Goal: Task Accomplishment & Management: Complete application form

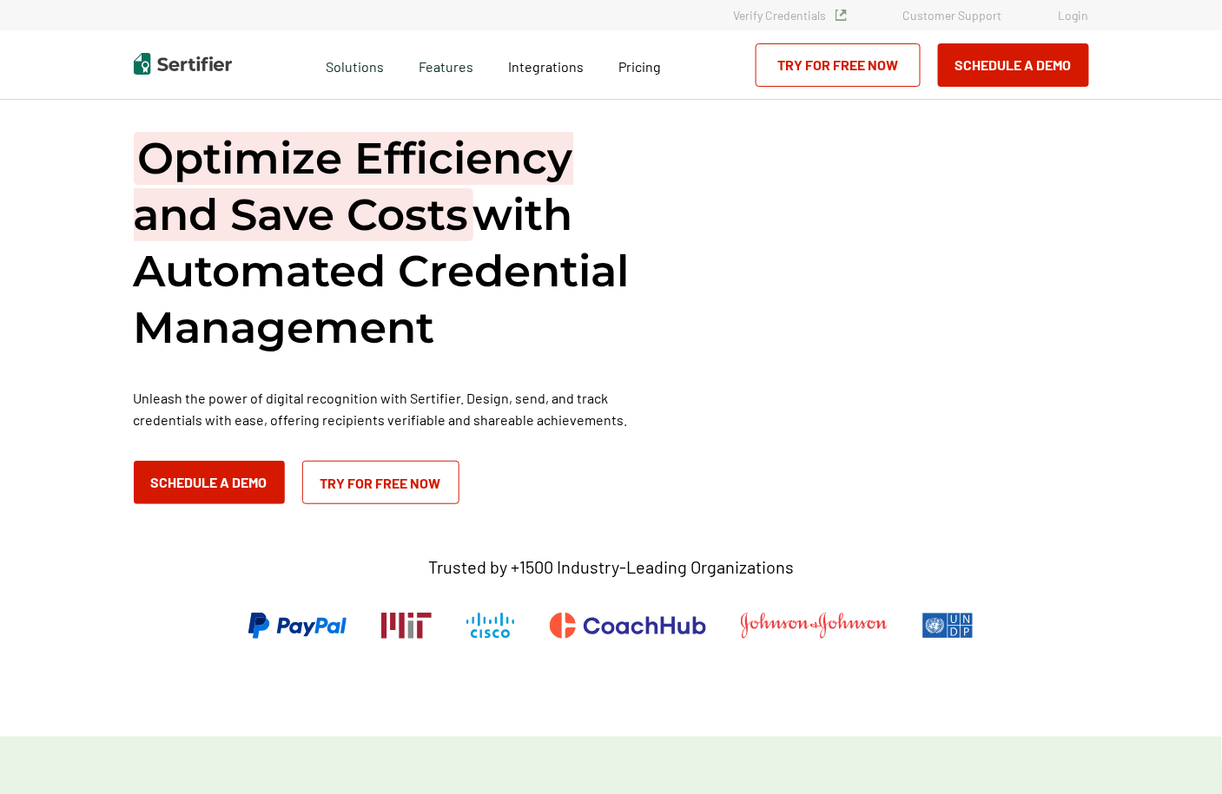
click at [1071, 16] on link "Login" at bounding box center [1073, 15] width 30 height 15
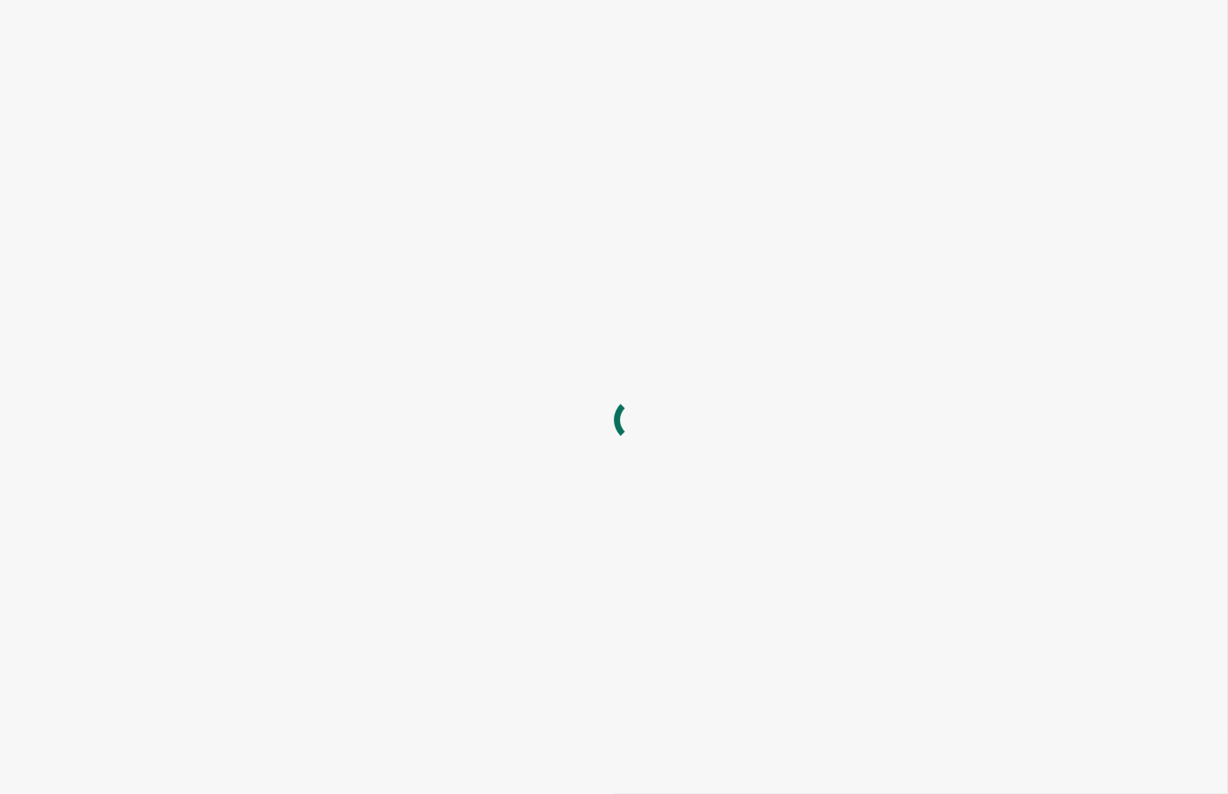
type input "[EMAIL_ADDRESS][DOMAIN_NAME]"
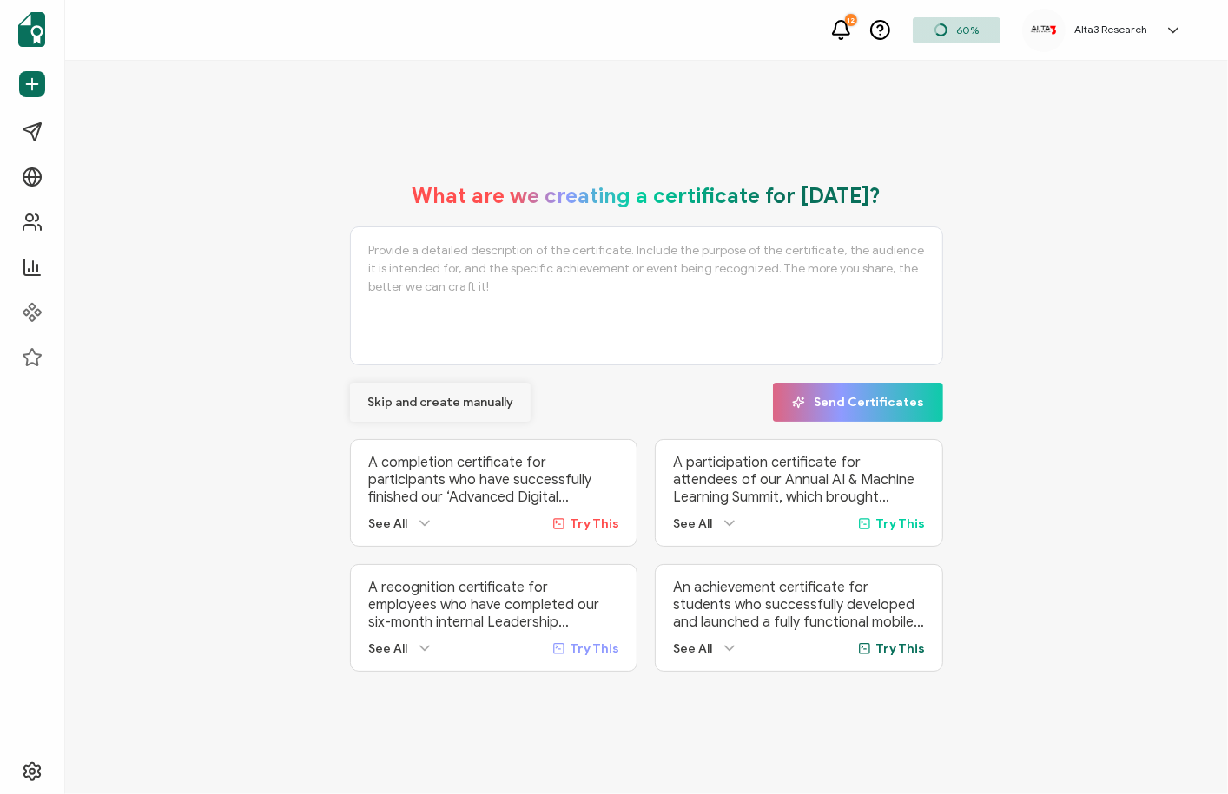
click at [439, 399] on span "Skip and create manually" at bounding box center [440, 403] width 146 height 12
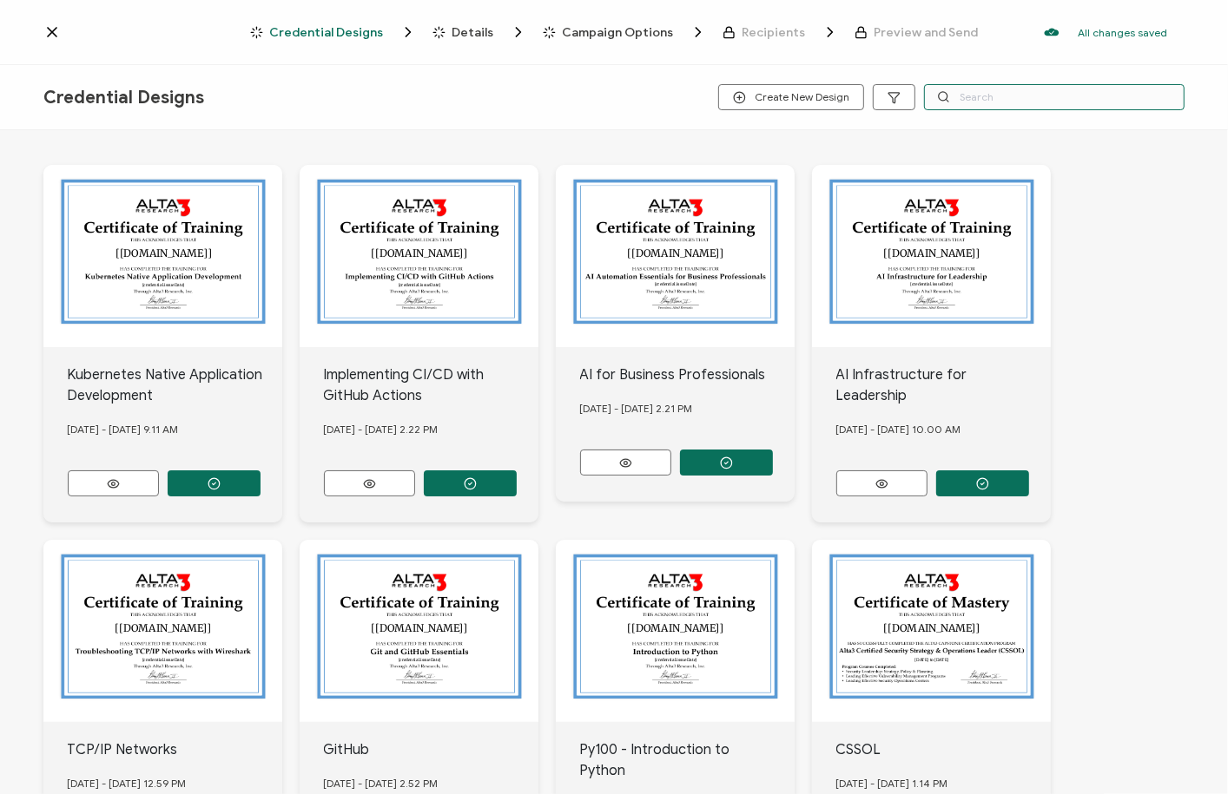
click at [1089, 95] on input "text" at bounding box center [1054, 97] width 260 height 26
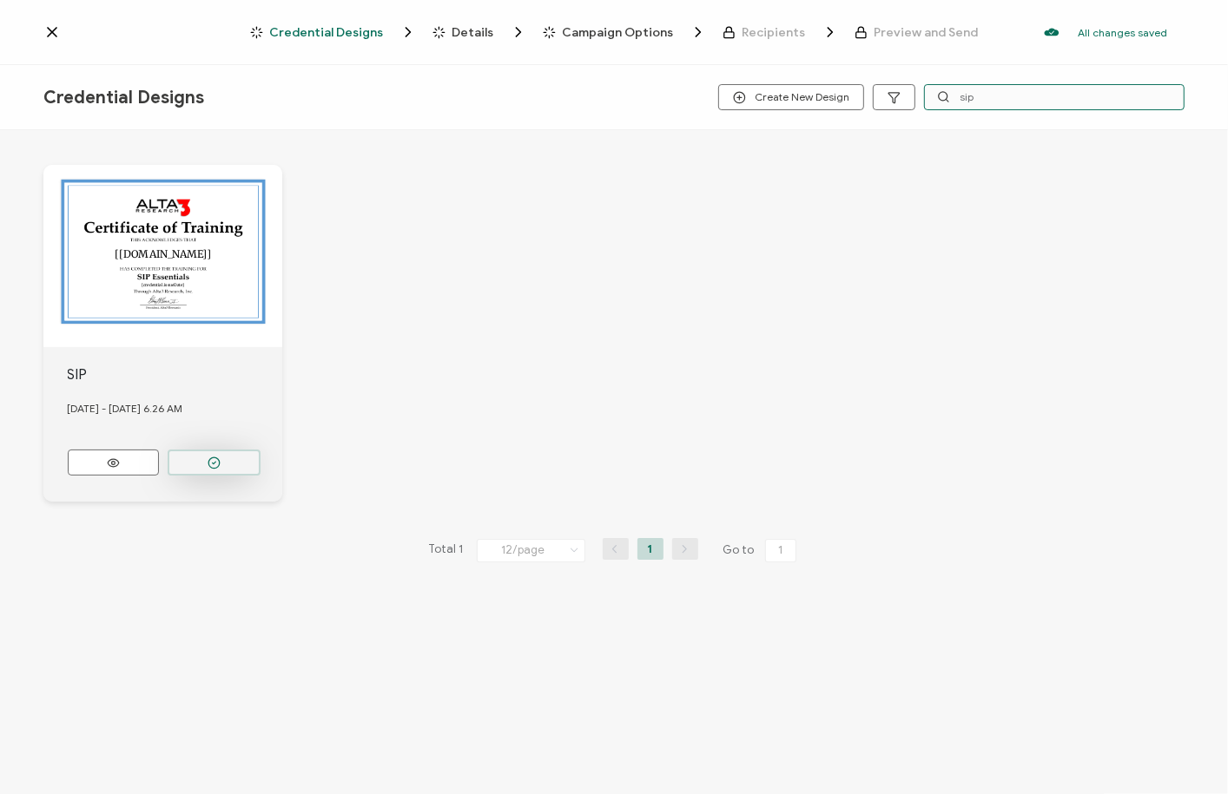
type input "sip"
click at [221, 464] on button "button" at bounding box center [214, 463] width 93 height 26
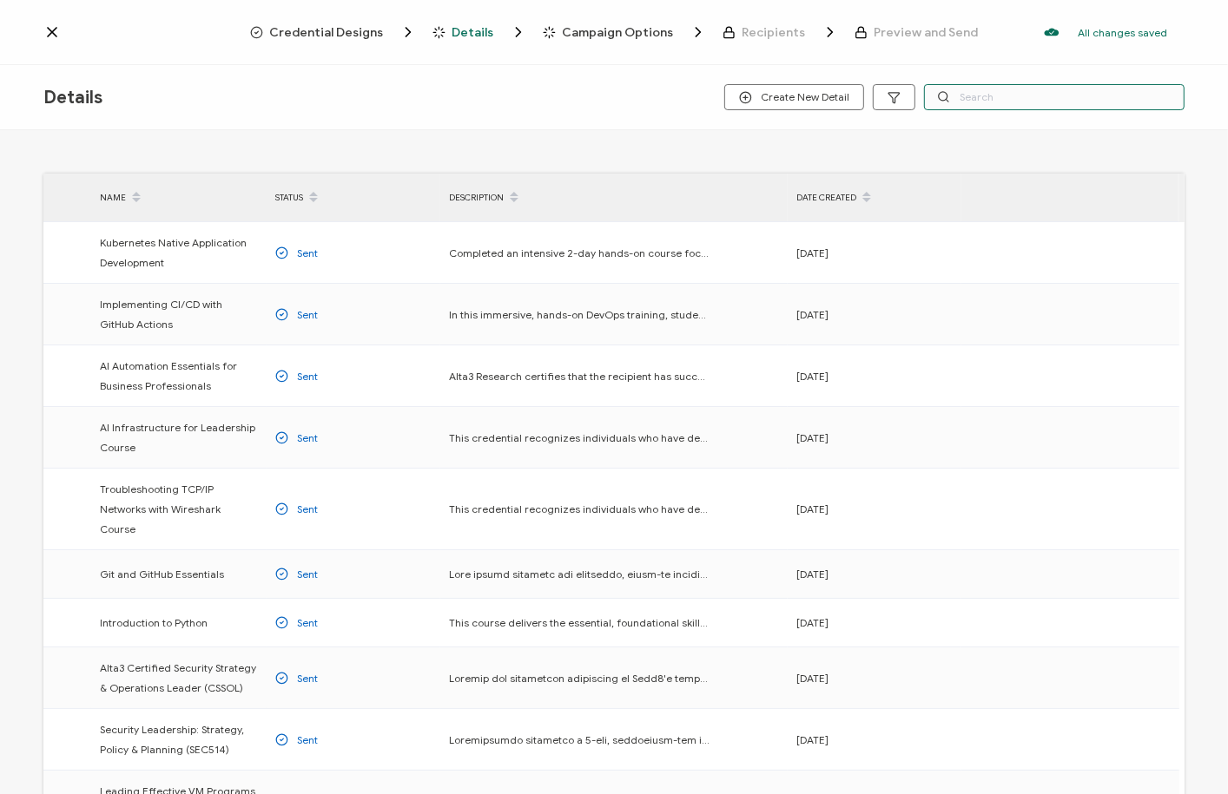
click at [989, 98] on input "text" at bounding box center [1054, 97] width 260 height 26
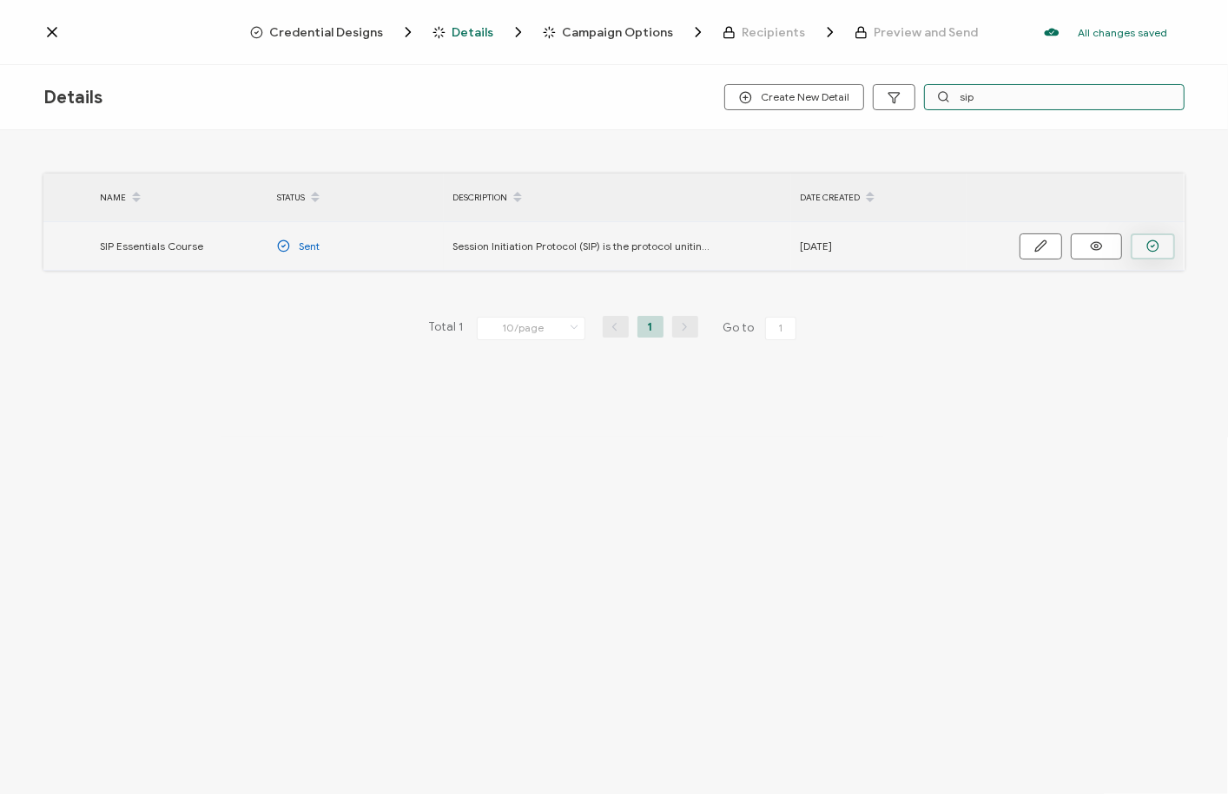
type input "sip"
click at [1159, 241] on button "button" at bounding box center [1152, 247] width 44 height 26
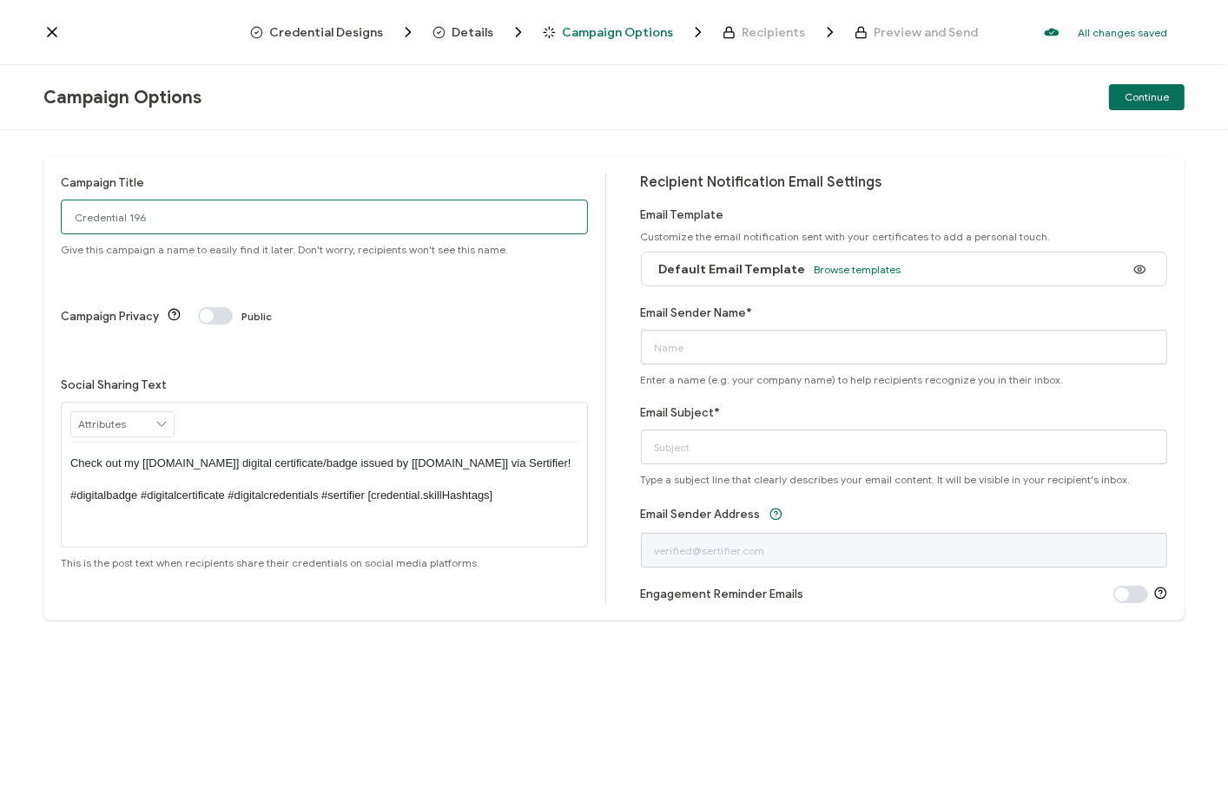
drag, startPoint x: 207, startPoint y: 216, endPoint x: -76, endPoint y: 213, distance: 282.2
click at [0, 213] on html "Credential Designs Details Campaign Options Recipients Preview and Send All cha…" at bounding box center [614, 397] width 1228 height 794
type input "9/15 Public SIP"
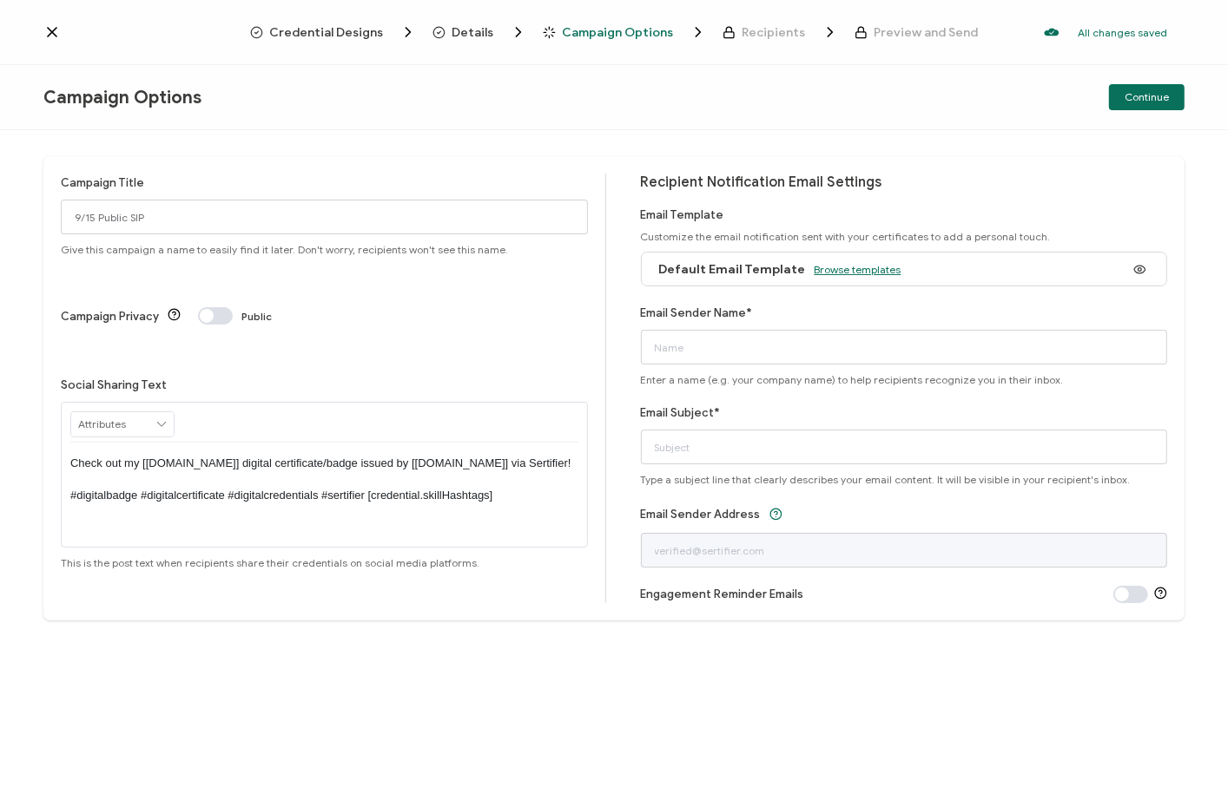
click at [854, 270] on span "Browse templates" at bounding box center [857, 269] width 87 height 13
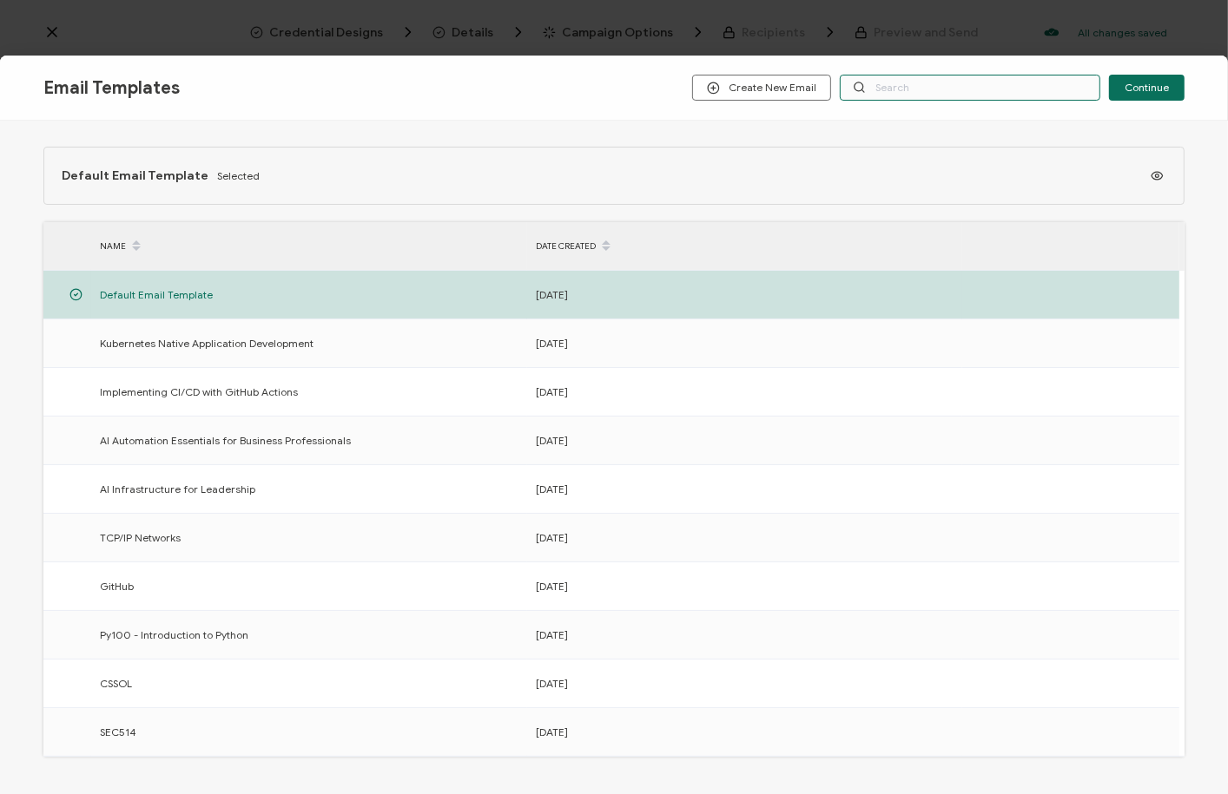
click at [883, 84] on input "text" at bounding box center [970, 88] width 260 height 26
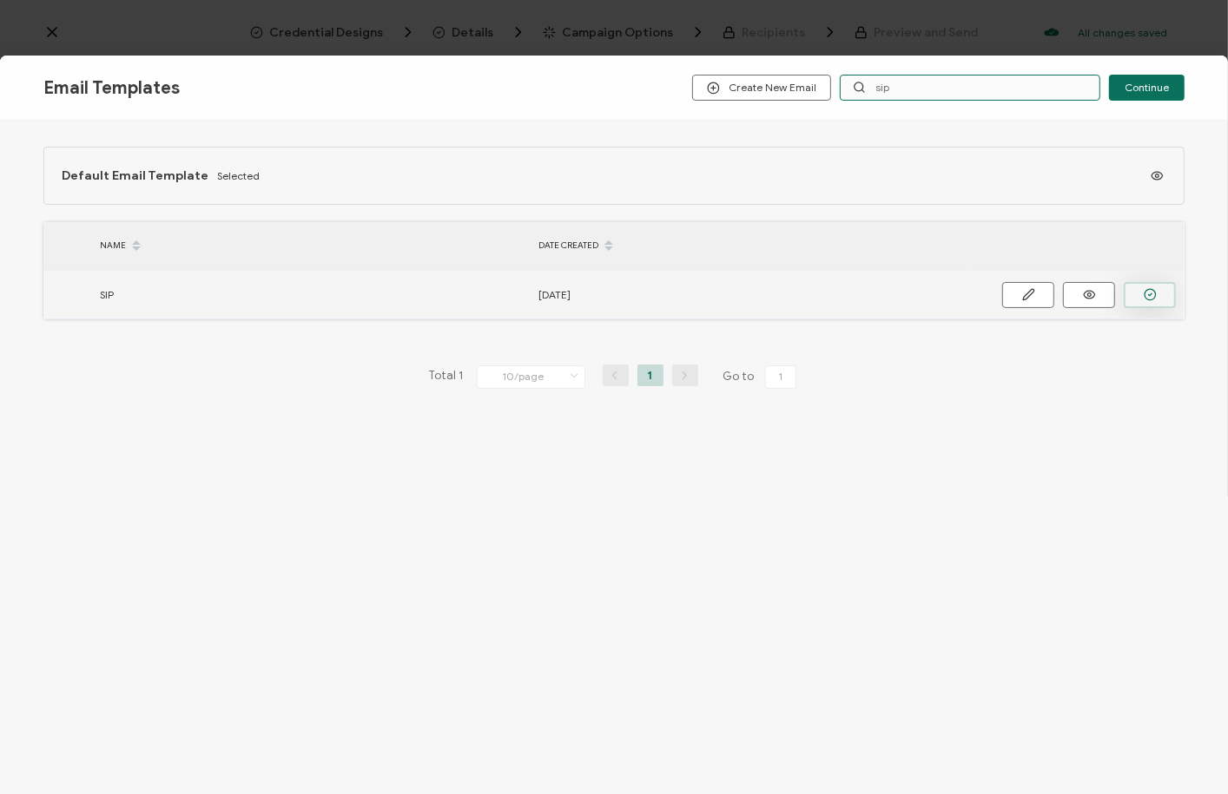
type input "sip"
click at [1150, 290] on icon "button" at bounding box center [1150, 294] width 13 height 13
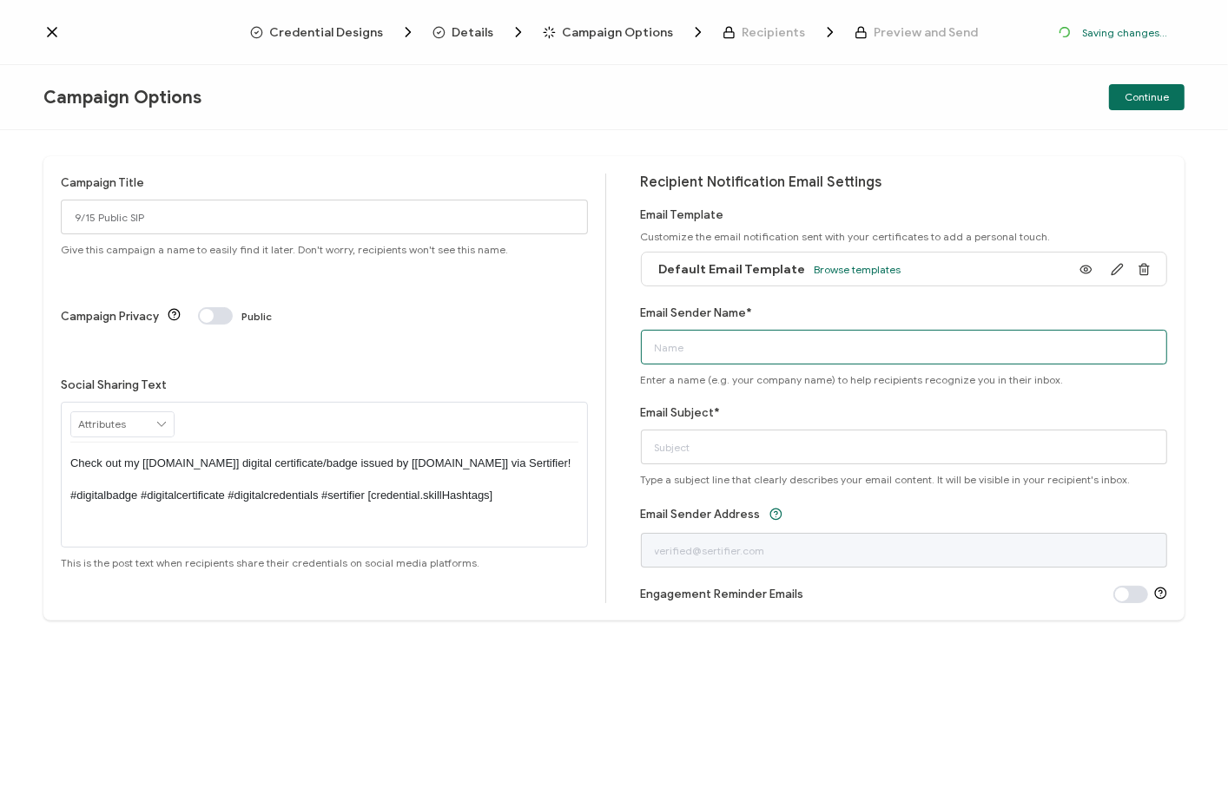
click at [834, 346] on input "Email Sender Name*" at bounding box center [904, 347] width 527 height 35
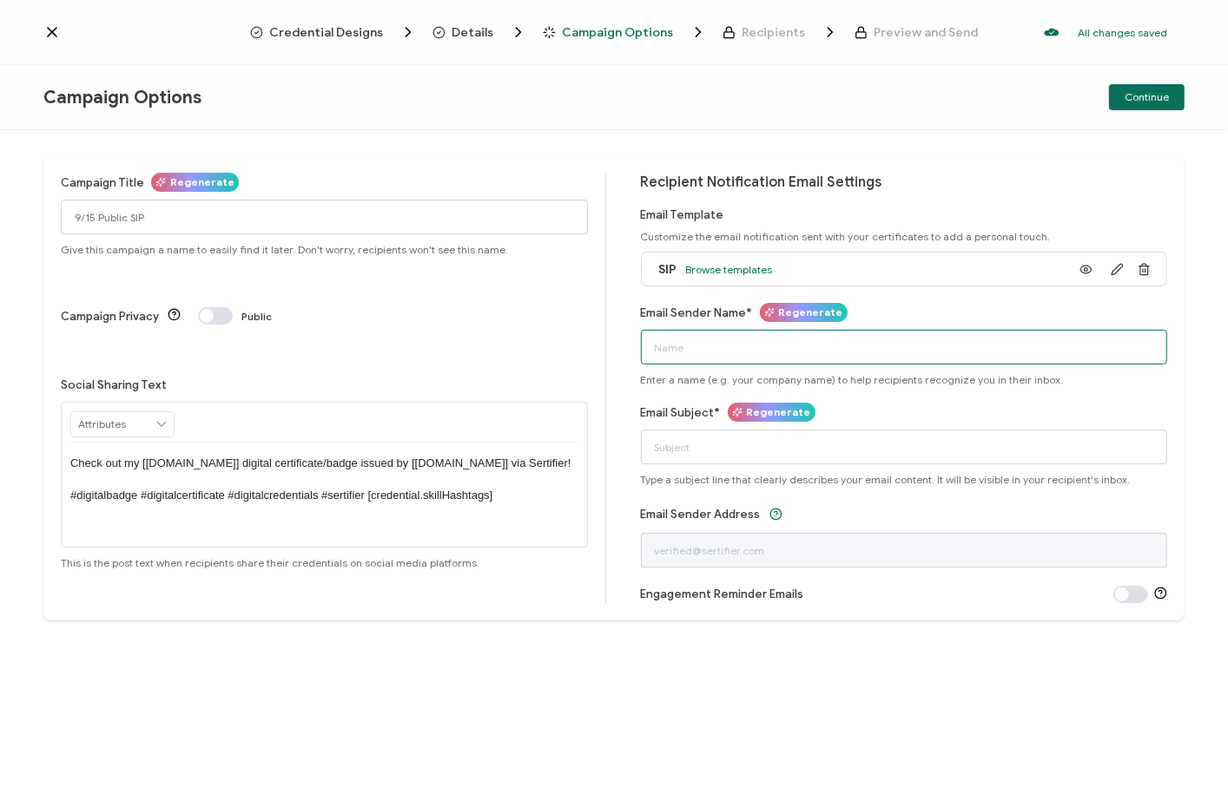
click at [835, 346] on input "Email Sender Name*" at bounding box center [904, 347] width 527 height 35
type input "Alta3 Research"
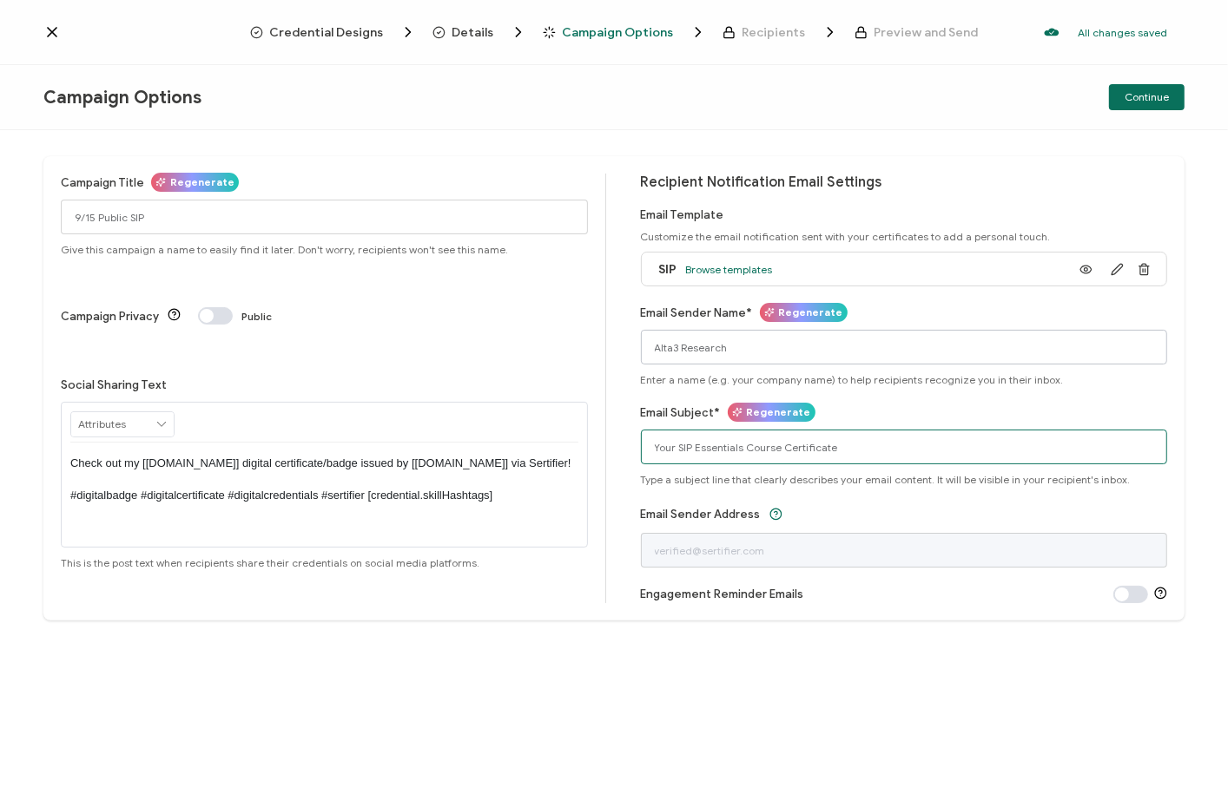
type input "Your SIP Essentials Course Certificate"
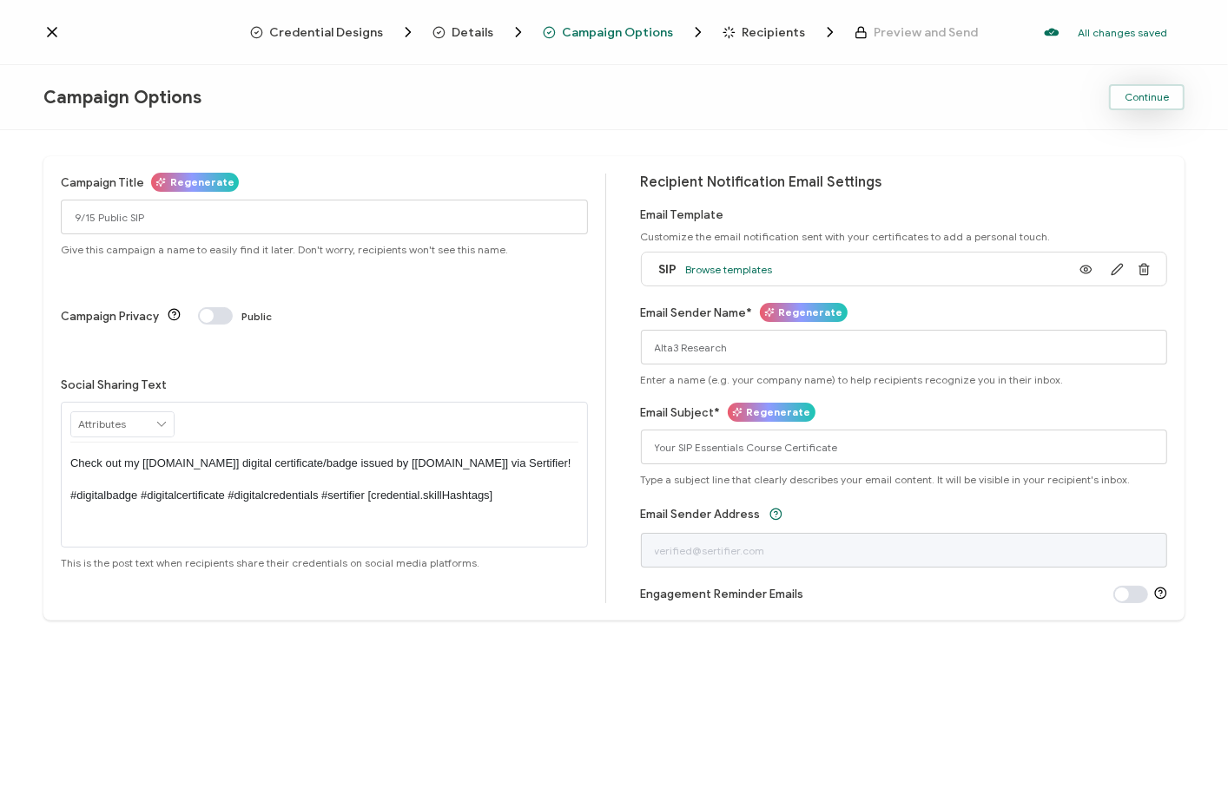
click at [1144, 99] on span "Continue" at bounding box center [1146, 97] width 44 height 10
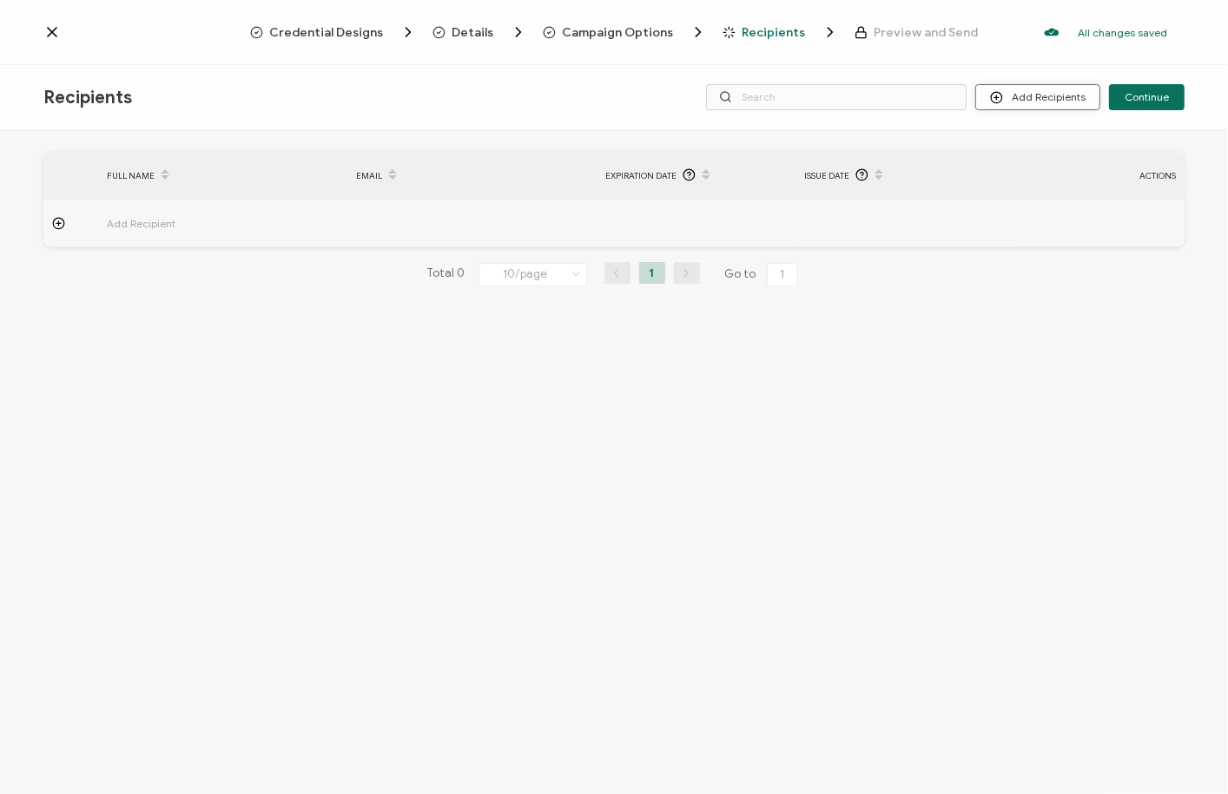
click at [1002, 96] on circle at bounding box center [996, 97] width 11 height 11
click at [1050, 148] on span "Upload Recipients" at bounding box center [1062, 143] width 88 height 13
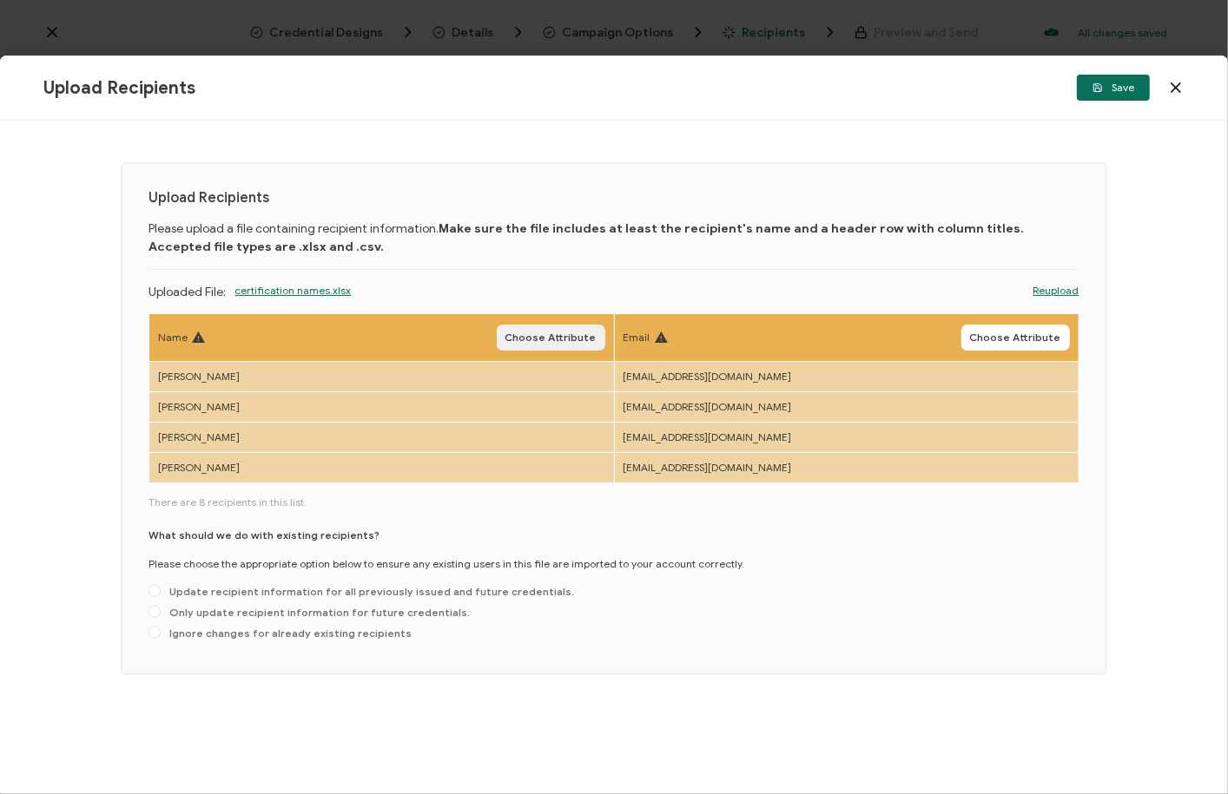
click at [543, 340] on span "Choose Attribute" at bounding box center [550, 338] width 91 height 10
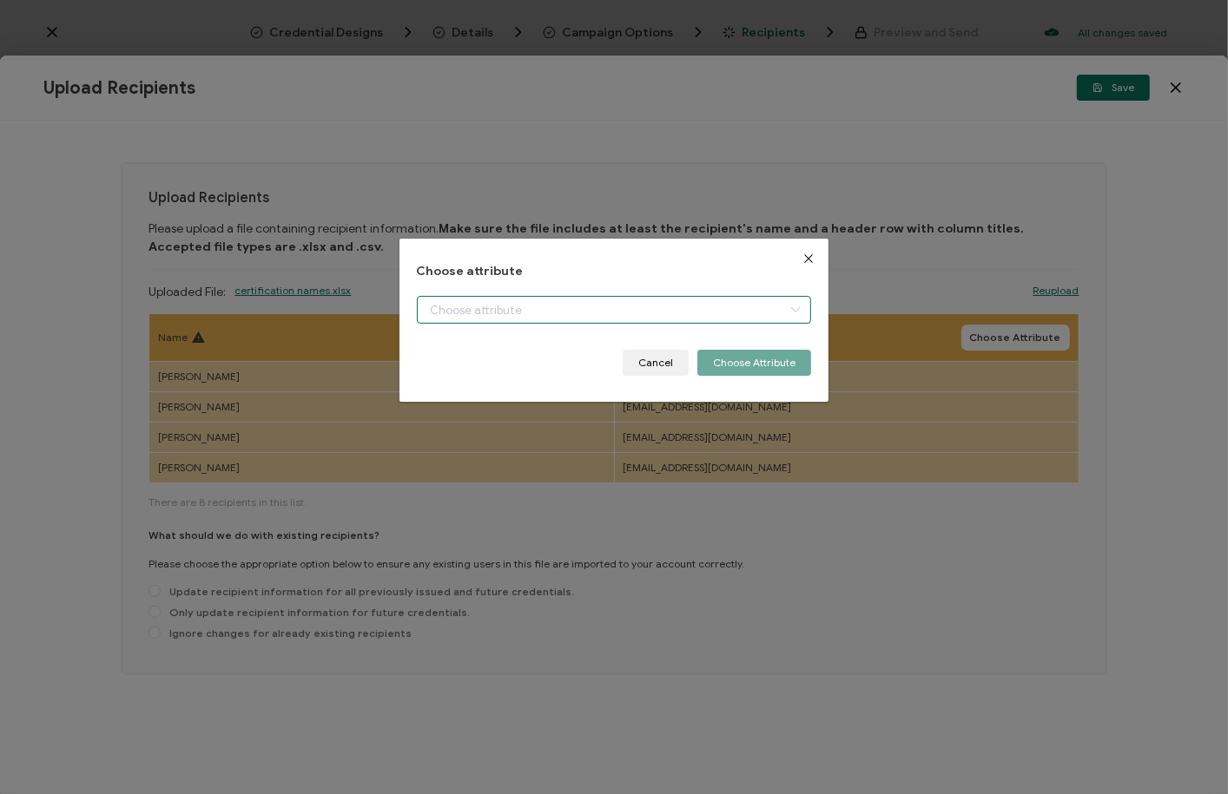
click at [519, 300] on input "dialog" at bounding box center [614, 310] width 395 height 28
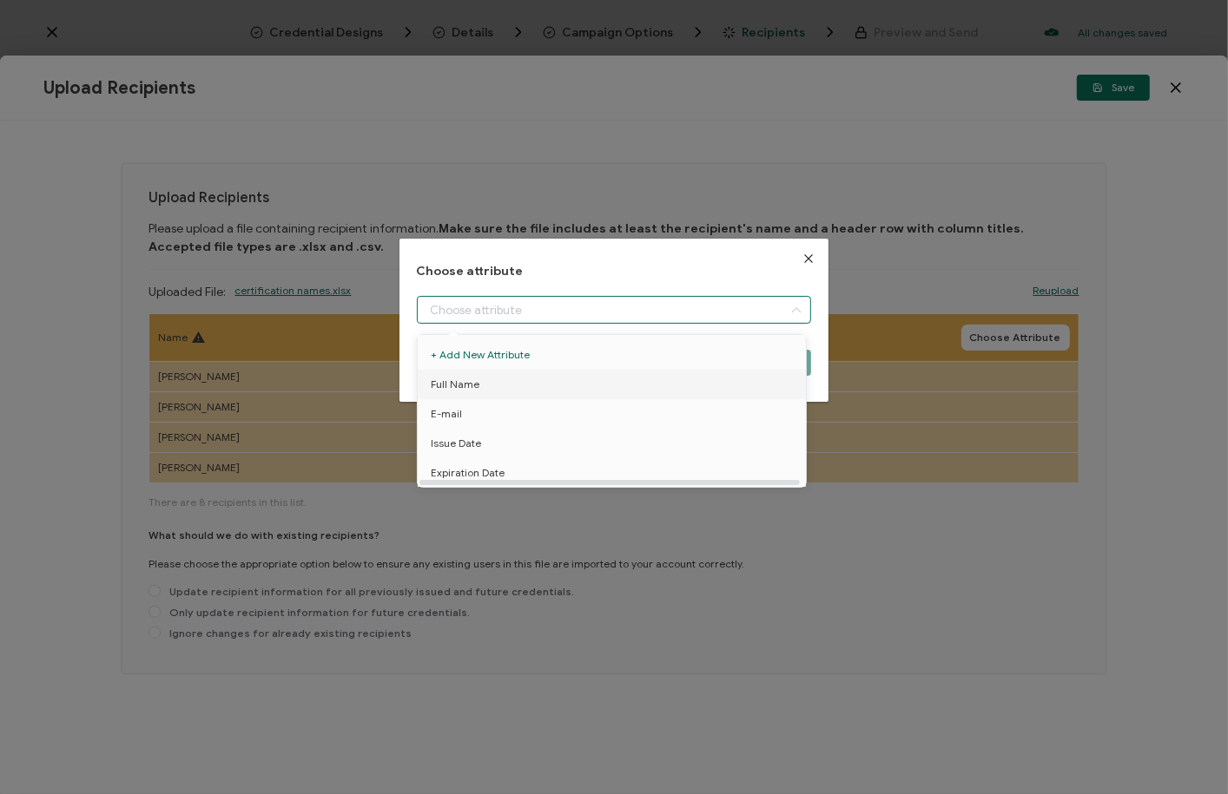
click at [493, 381] on li "Full Name" at bounding box center [614, 385] width 403 height 30
type input "Full Name"
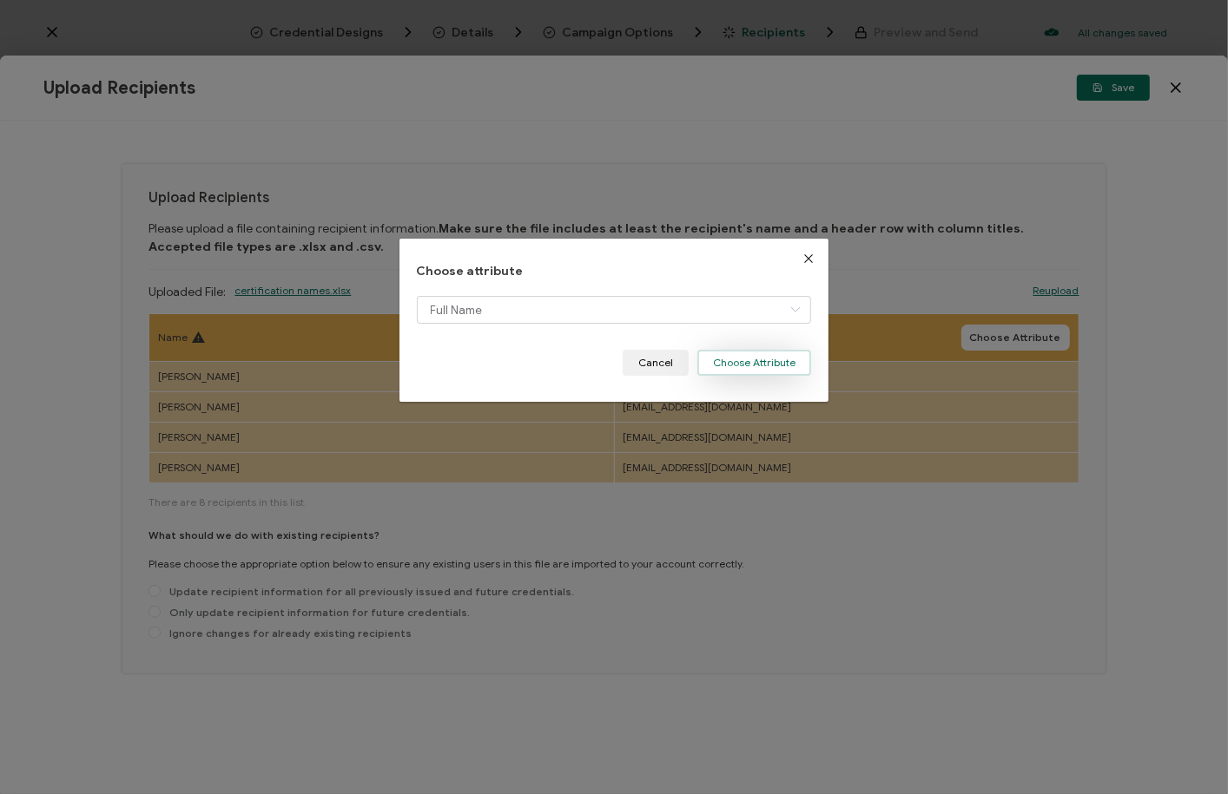
click at [753, 358] on button "Choose Attribute" at bounding box center [754, 363] width 114 height 26
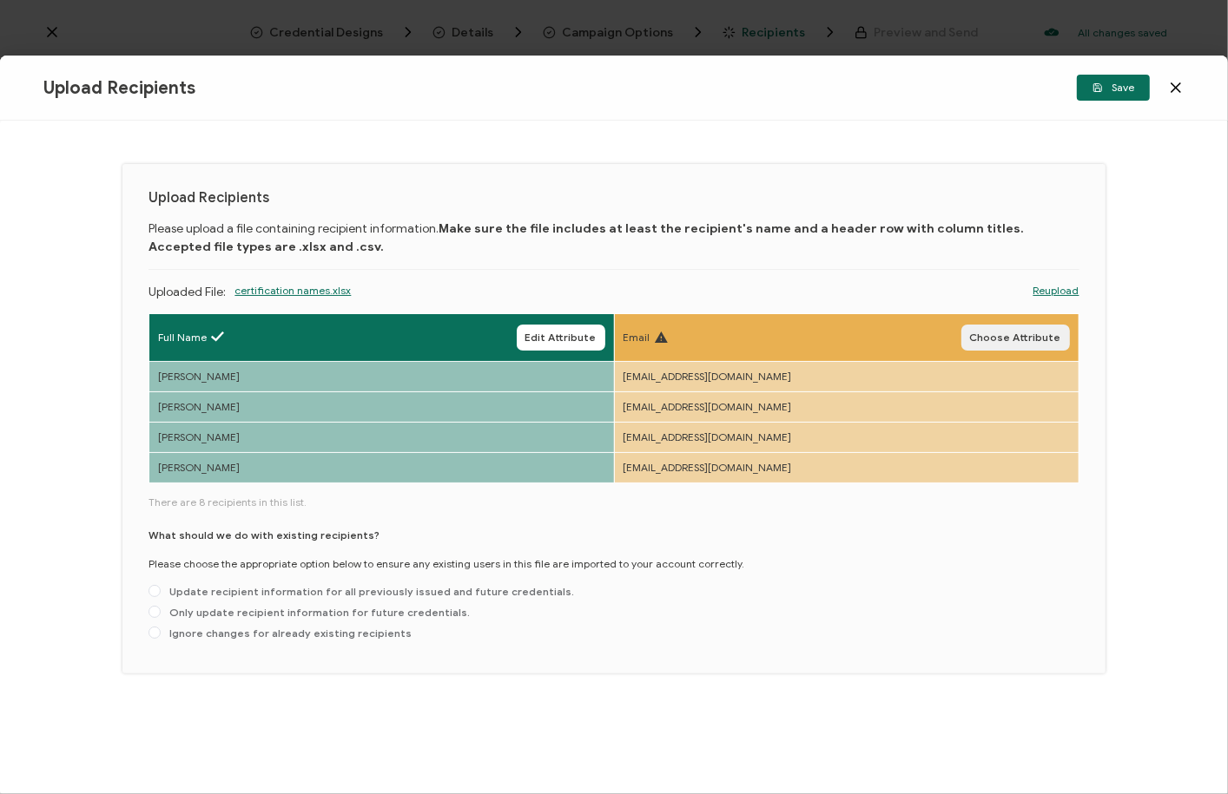
click at [1035, 333] on span "Choose Attribute" at bounding box center [1015, 338] width 91 height 10
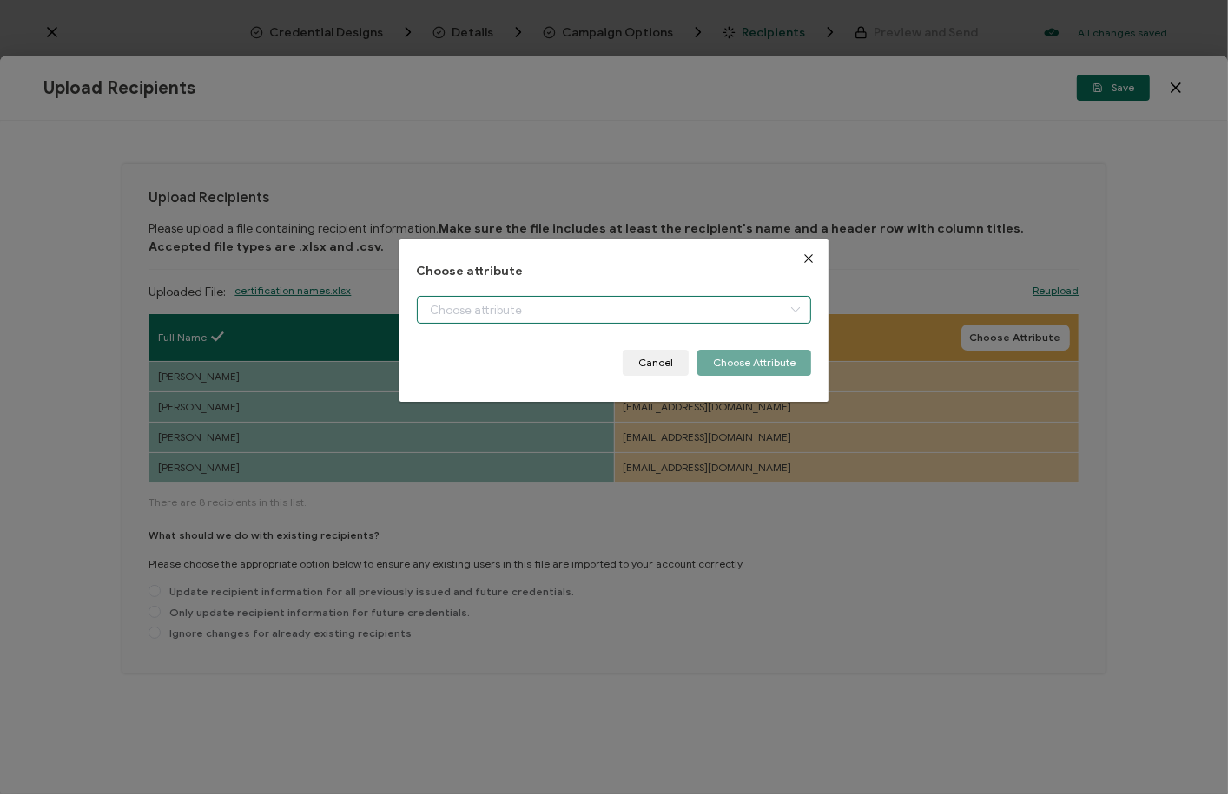
click at [663, 313] on input "dialog" at bounding box center [614, 310] width 395 height 28
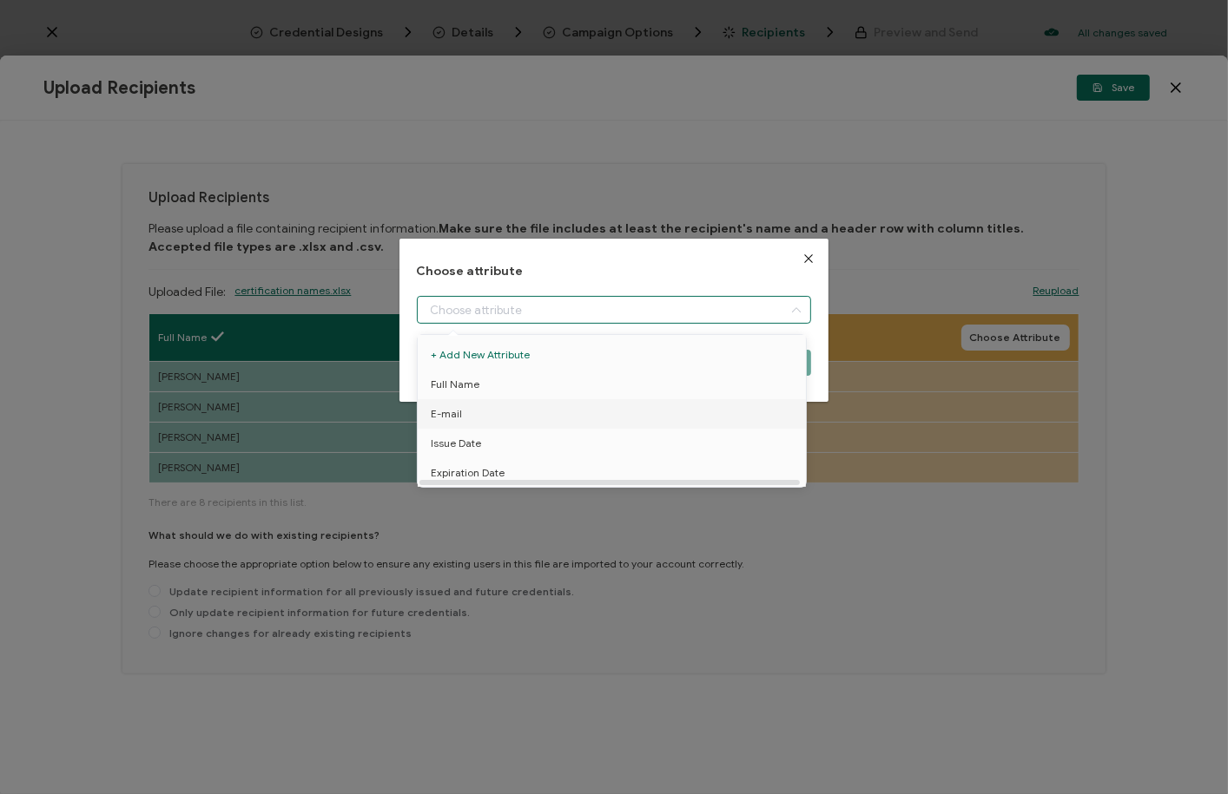
click at [458, 412] on span "E-mail" at bounding box center [446, 414] width 31 height 30
type input "E-mail"
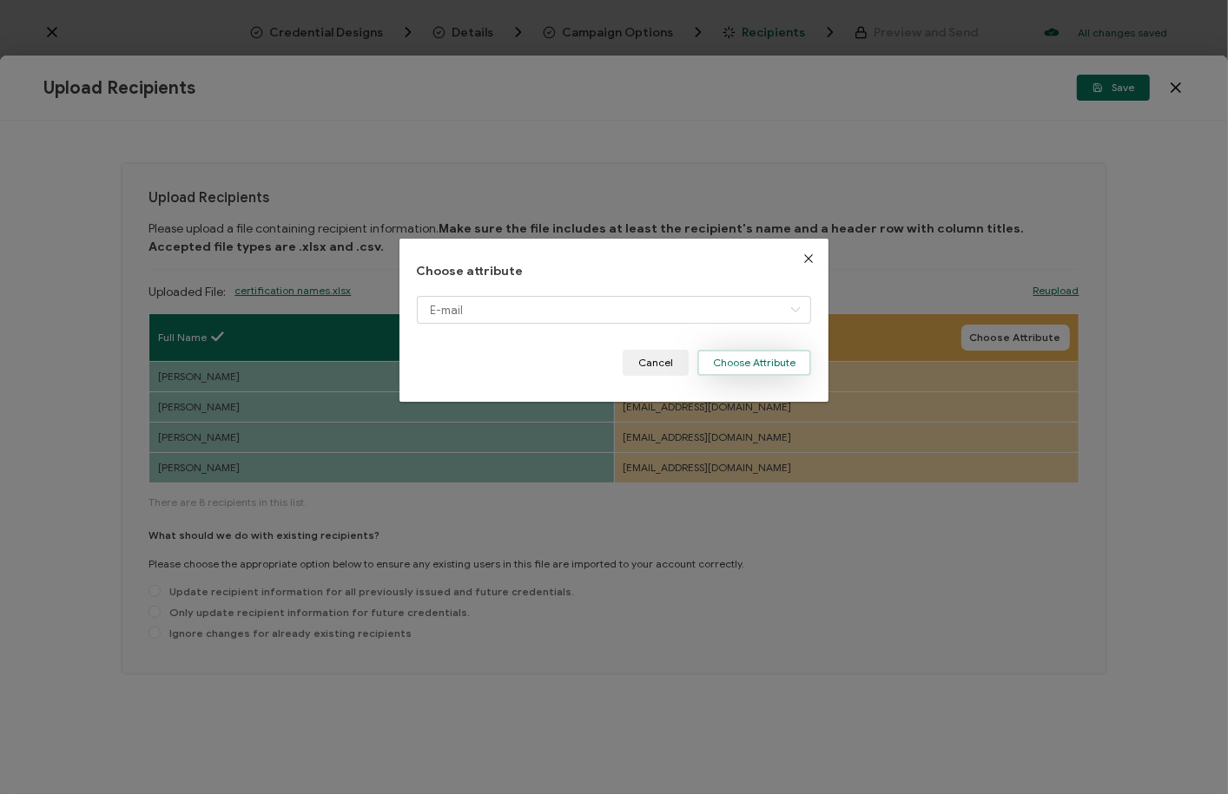
drag, startPoint x: 755, startPoint y: 363, endPoint x: 598, endPoint y: 470, distance: 190.0
click at [755, 363] on button "Choose Attribute" at bounding box center [754, 363] width 114 height 26
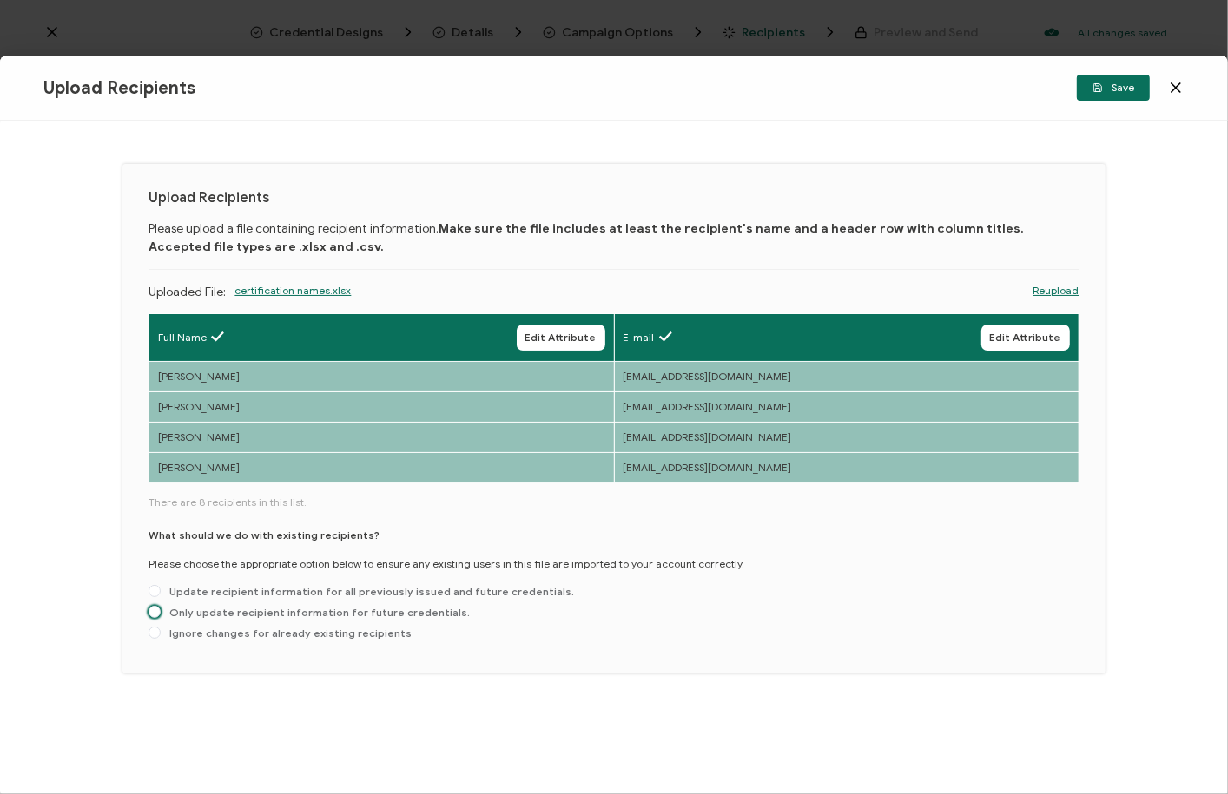
click at [419, 616] on span "Only update recipient information for future credentials." at bounding box center [315, 612] width 309 height 13
click at [161, 616] on input "Only update recipient information for future credentials." at bounding box center [154, 613] width 12 height 14
radio input "true"
click at [1124, 90] on span "Save" at bounding box center [1113, 87] width 42 height 10
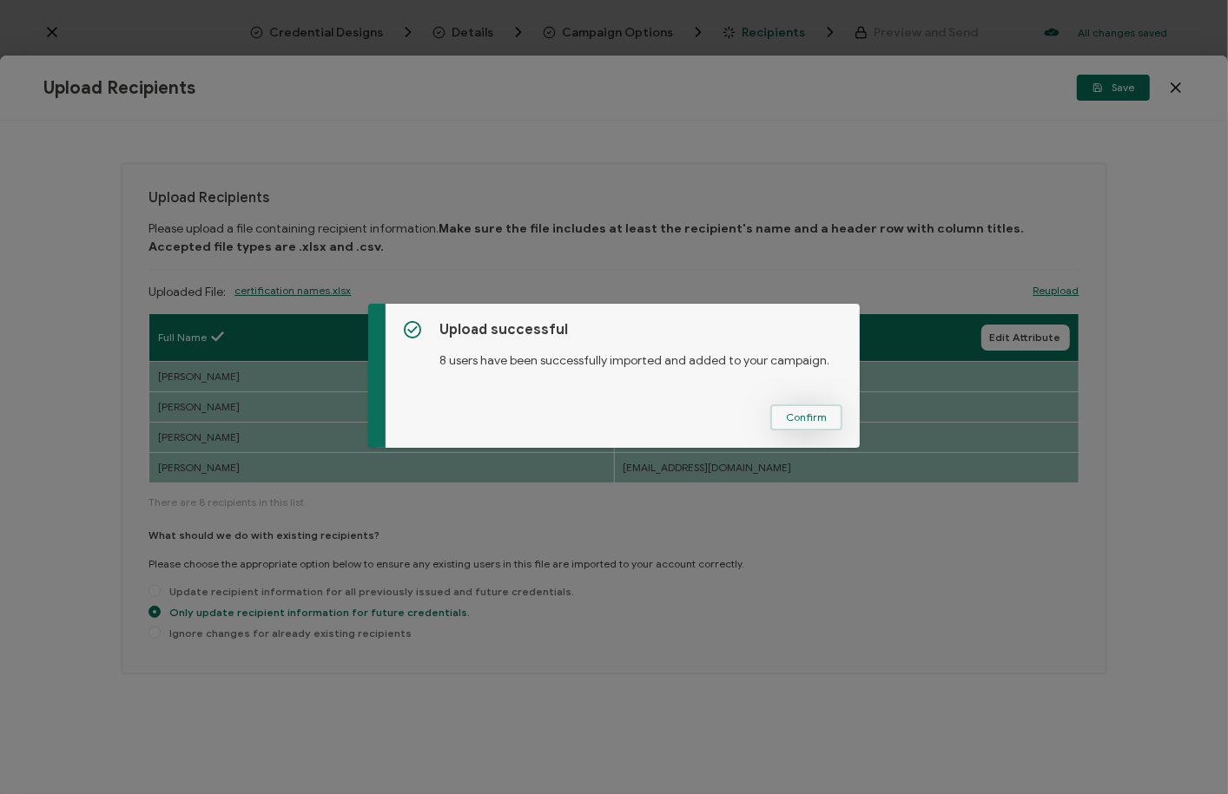
click at [797, 412] on span "Confirm" at bounding box center [806, 417] width 41 height 10
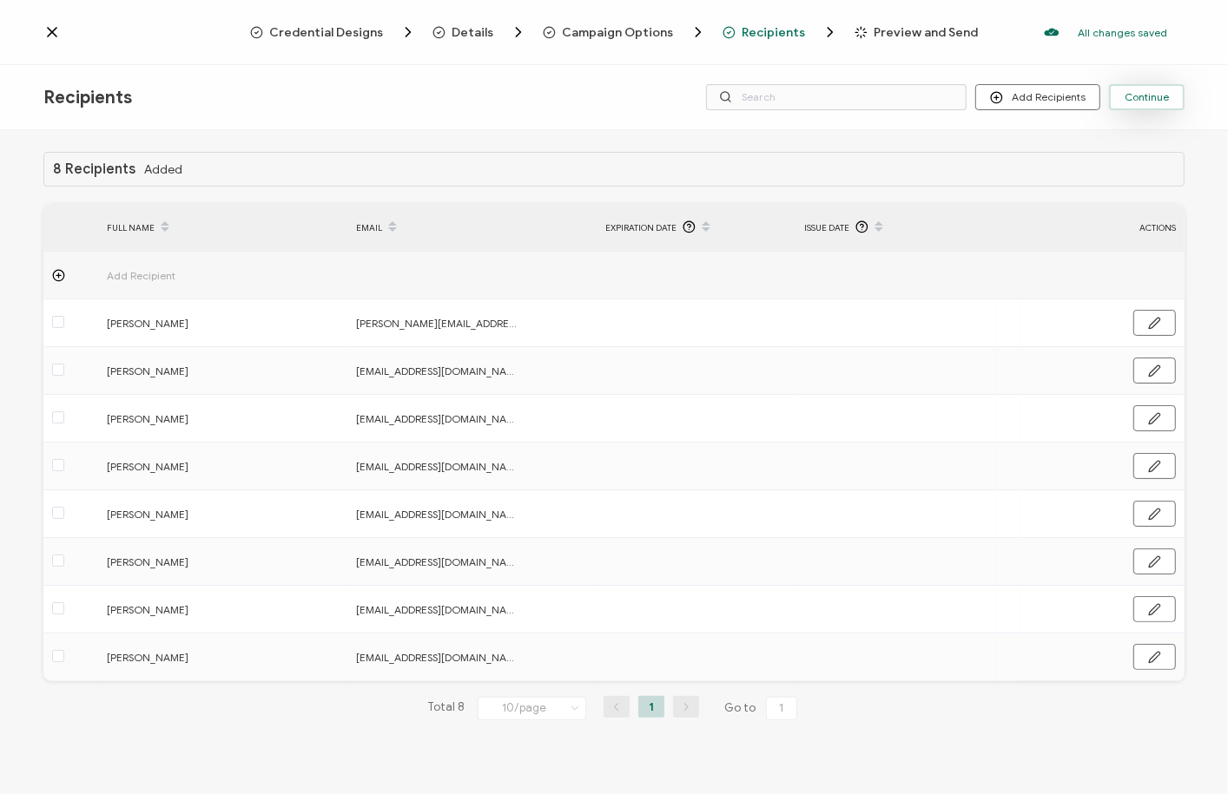
click at [1156, 100] on span "Continue" at bounding box center [1146, 97] width 44 height 10
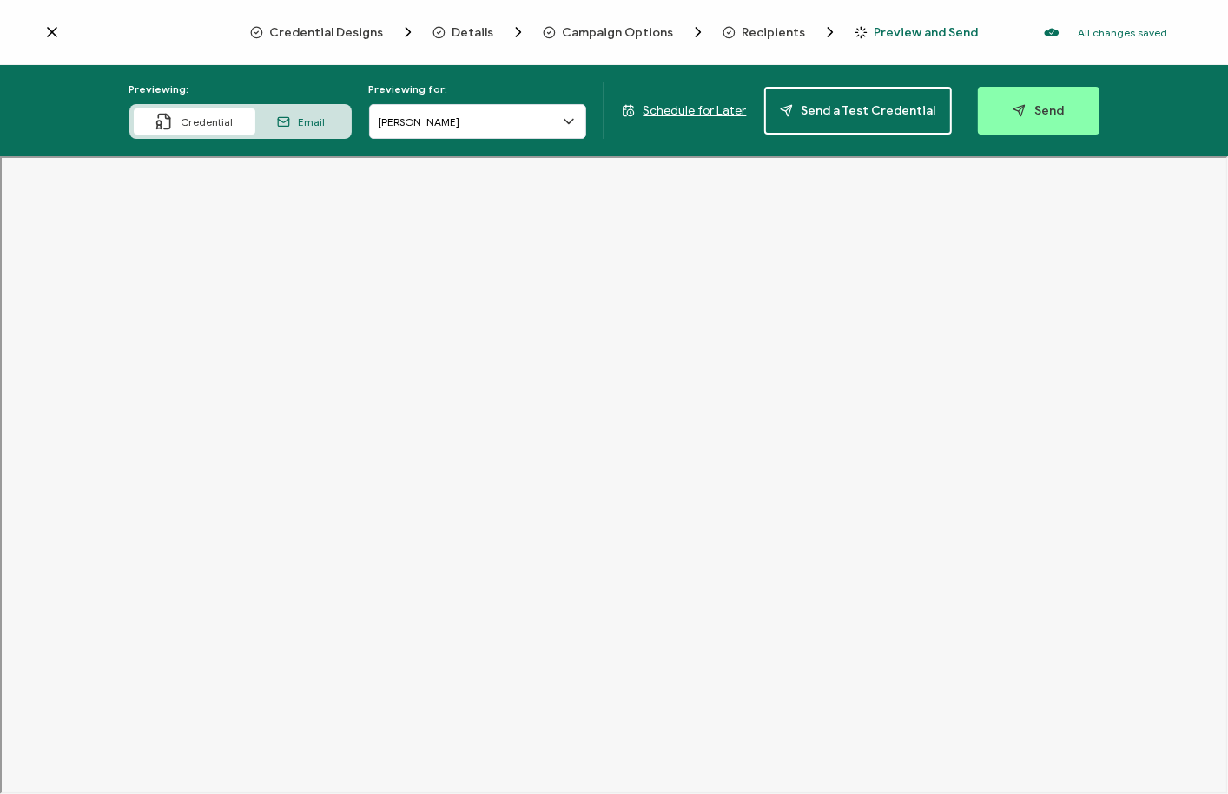
click at [729, 109] on span "Schedule for Later" at bounding box center [694, 110] width 103 height 15
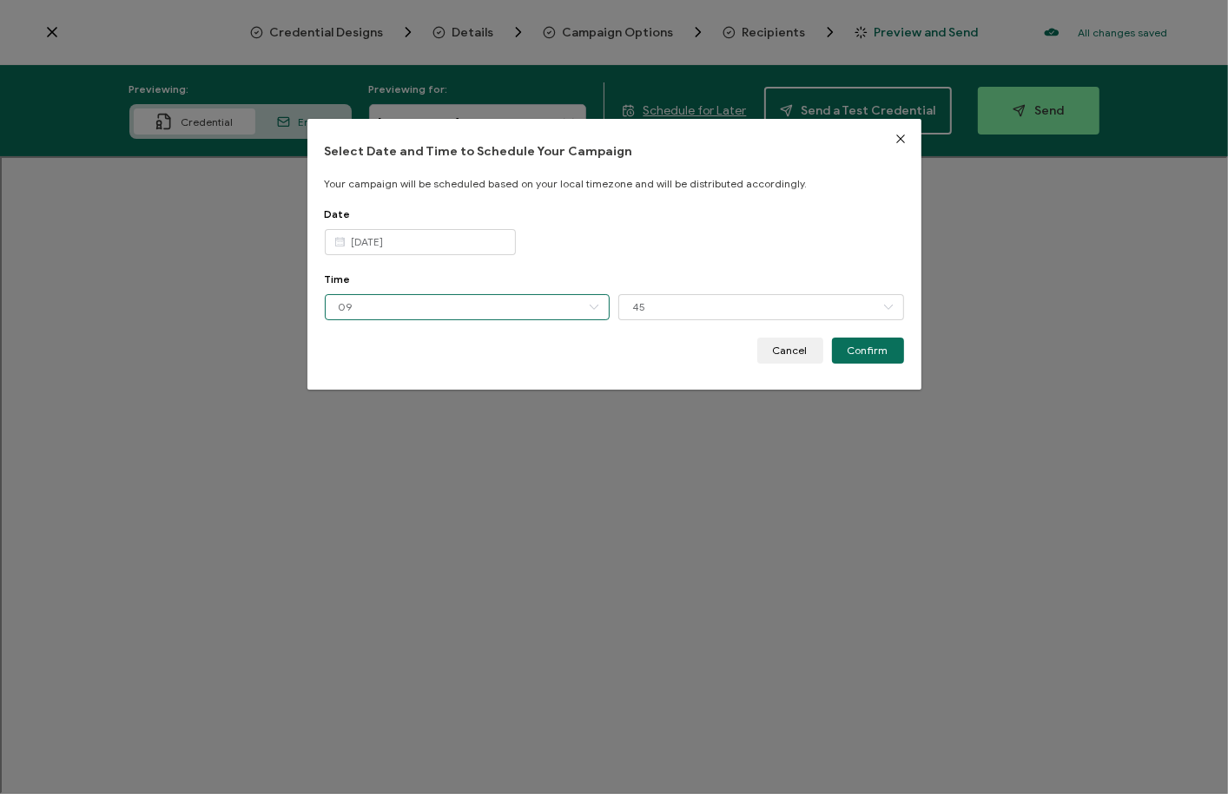
click at [386, 309] on input "09" at bounding box center [468, 307] width 286 height 26
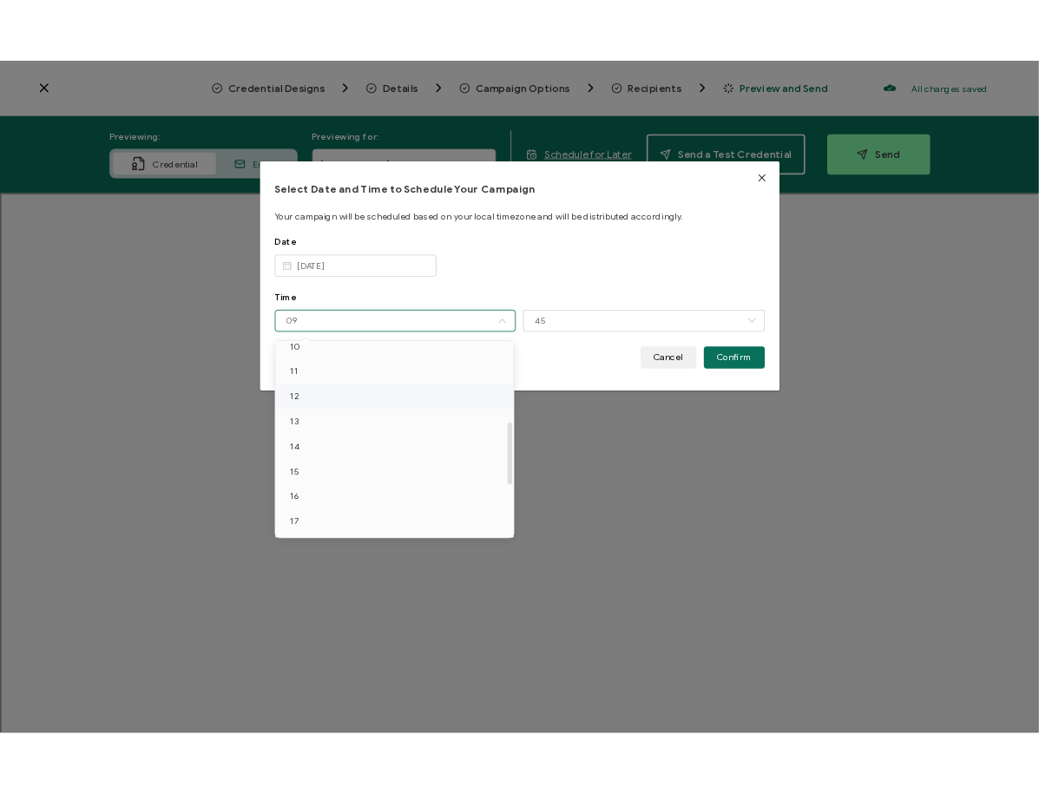
scroll to position [332, 0]
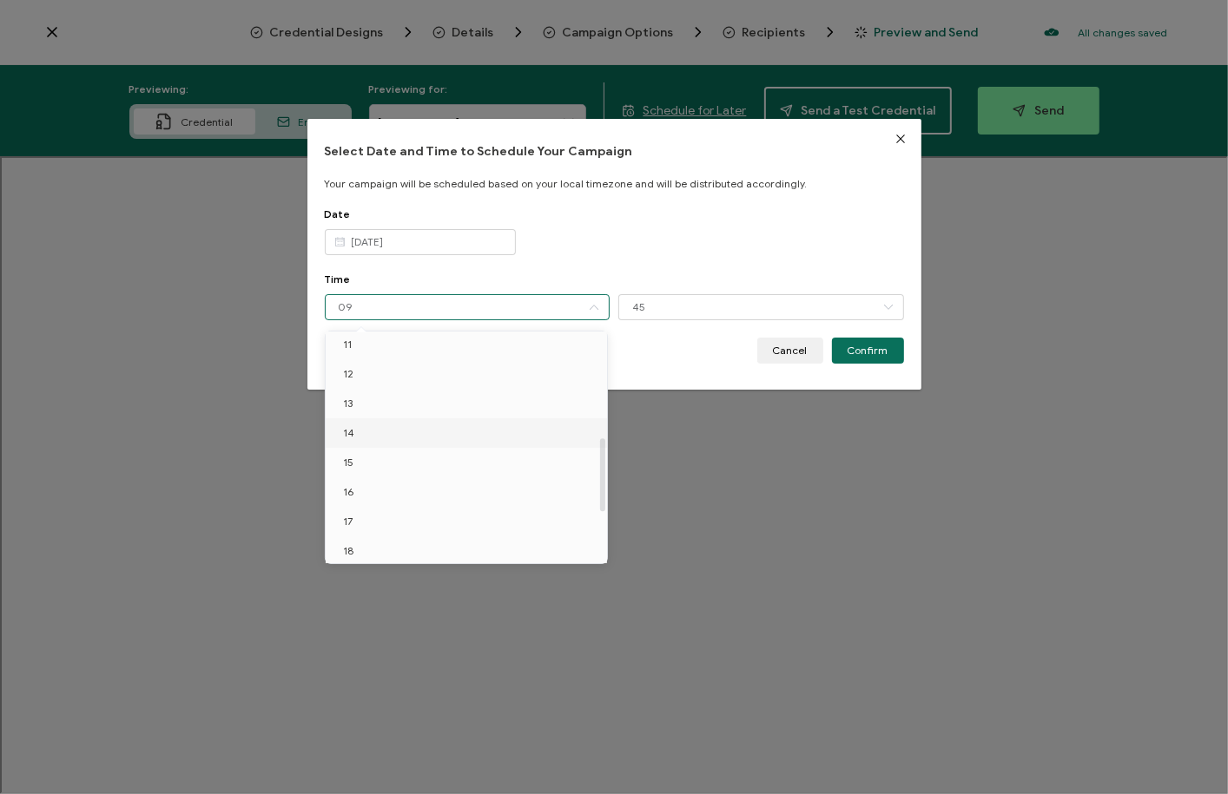
click at [364, 430] on li "14" at bounding box center [469, 434] width 287 height 30
type input "14"
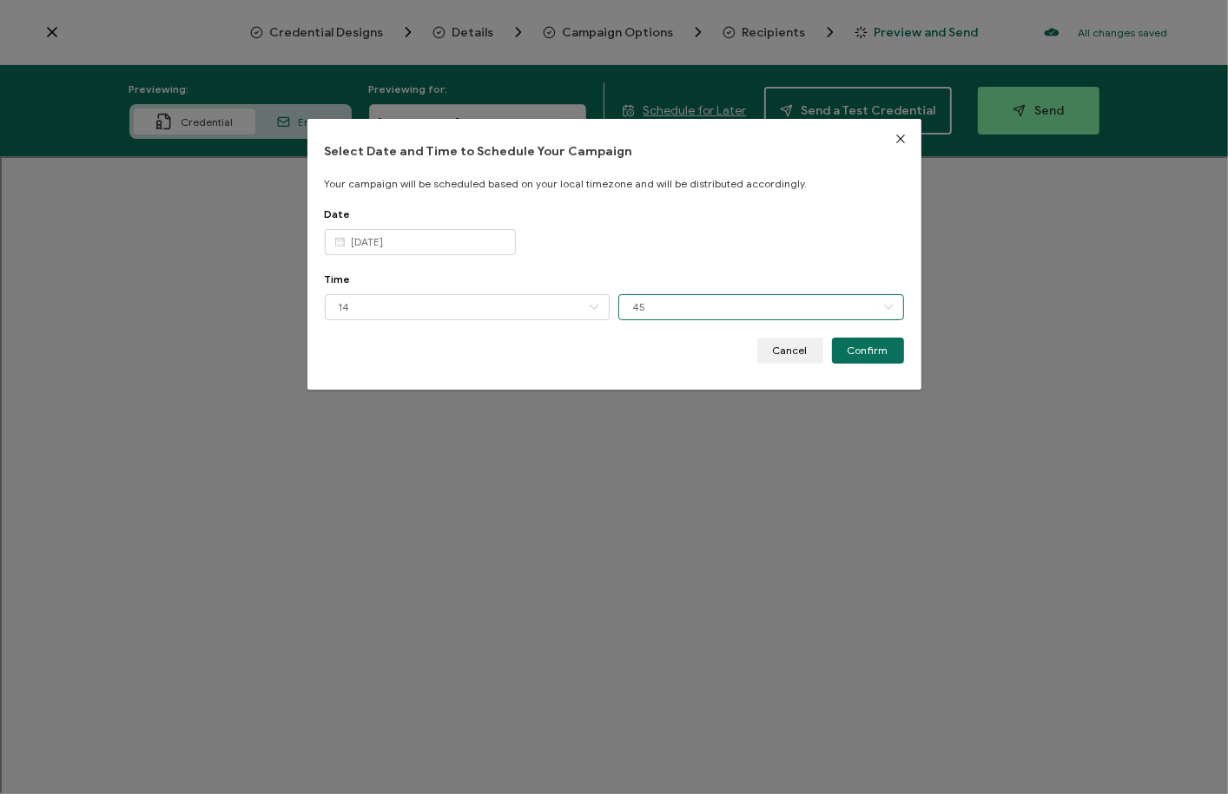
click at [675, 308] on input "45" at bounding box center [761, 307] width 286 height 26
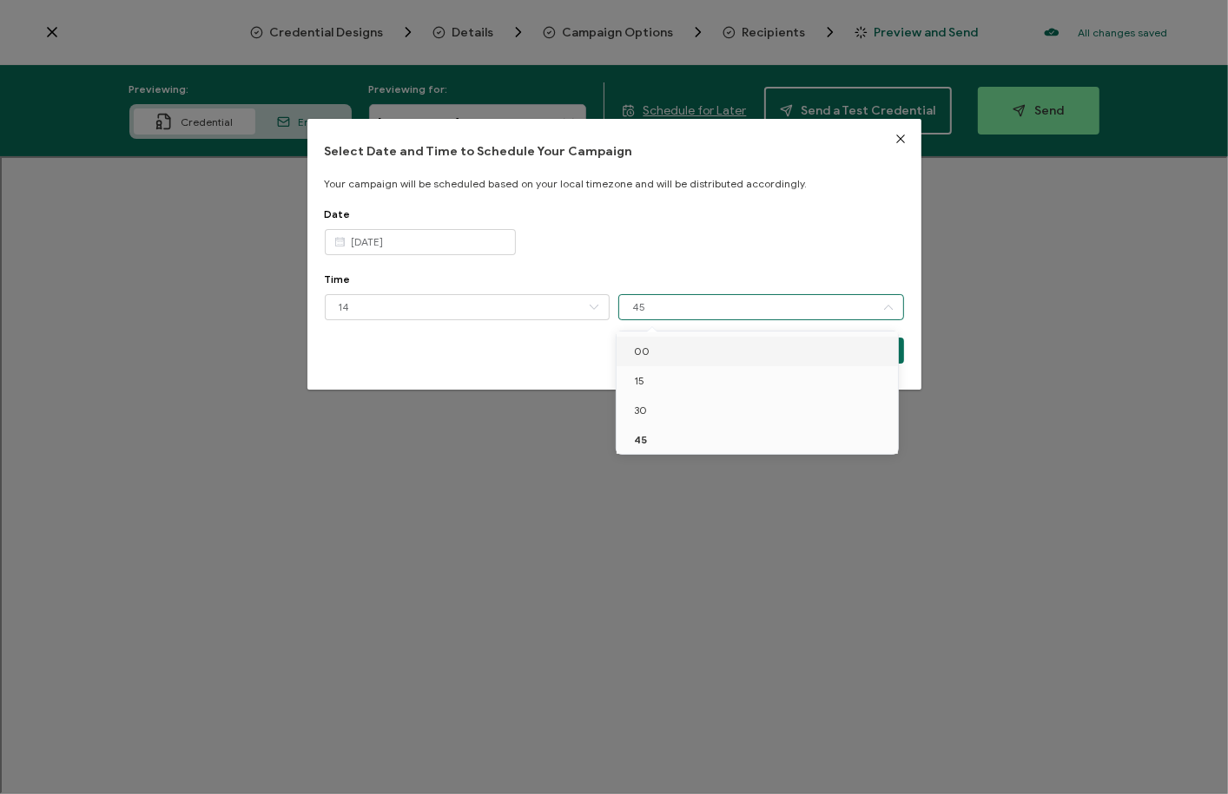
click at [653, 351] on li "00" at bounding box center [759, 352] width 287 height 30
type input "00"
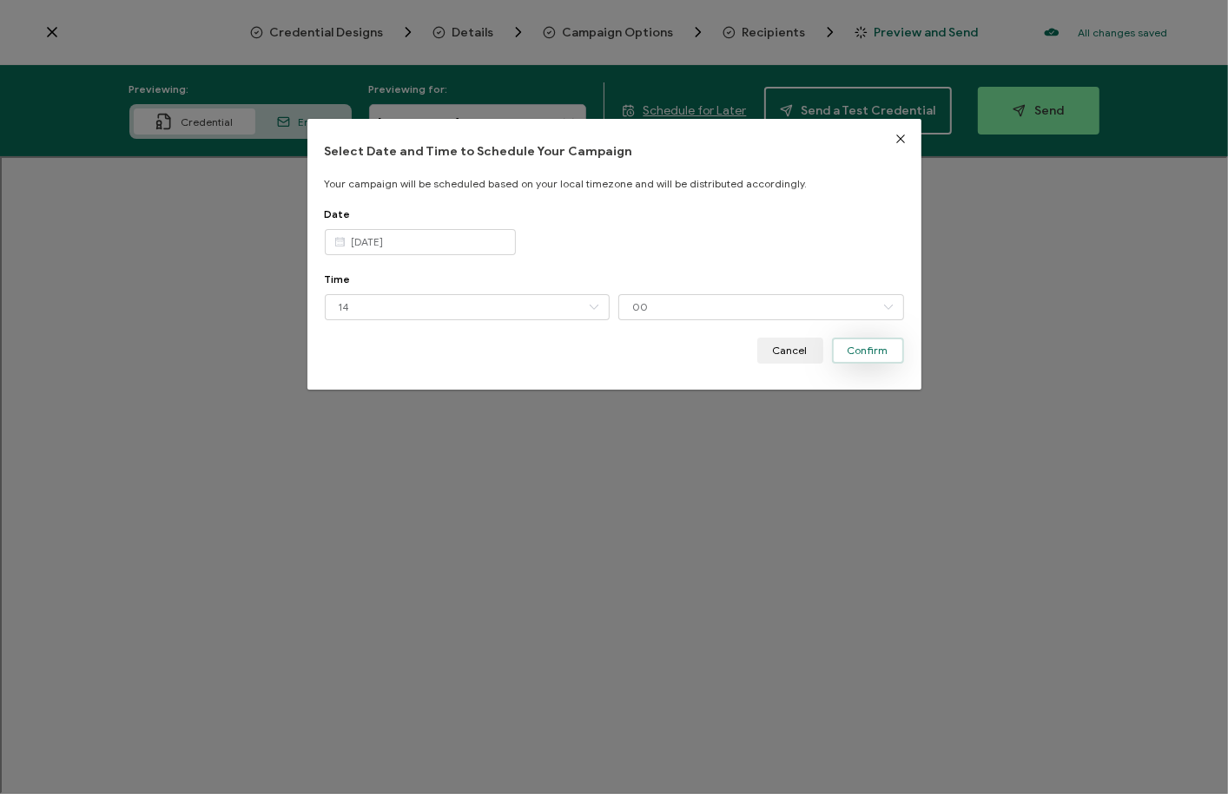
click at [867, 350] on span "Confirm" at bounding box center [867, 351] width 41 height 10
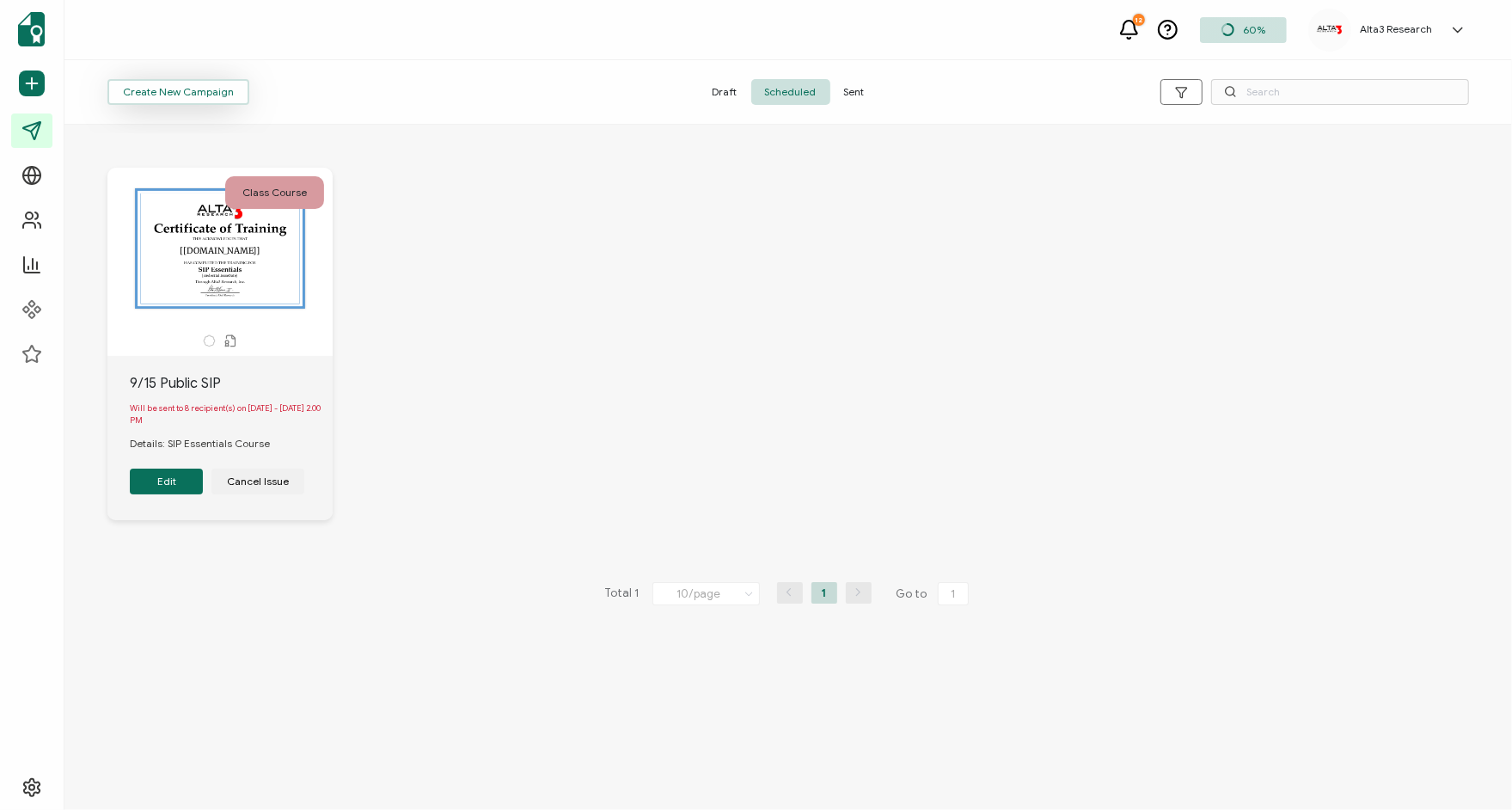
click at [197, 91] on span "Create New Campaign" at bounding box center [178, 92] width 111 height 10
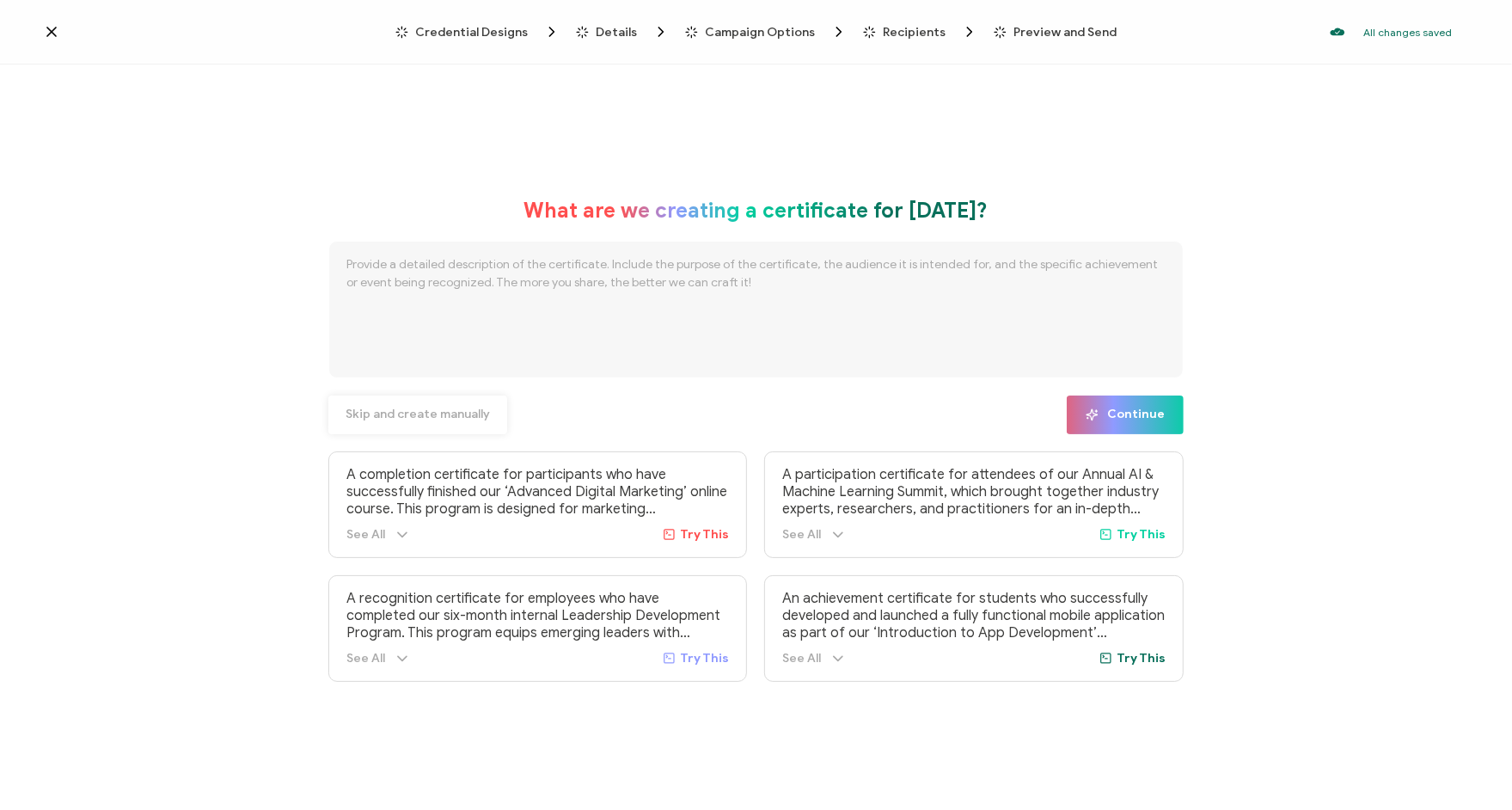
click at [362, 415] on span "Skip and create manually" at bounding box center [418, 414] width 145 height 12
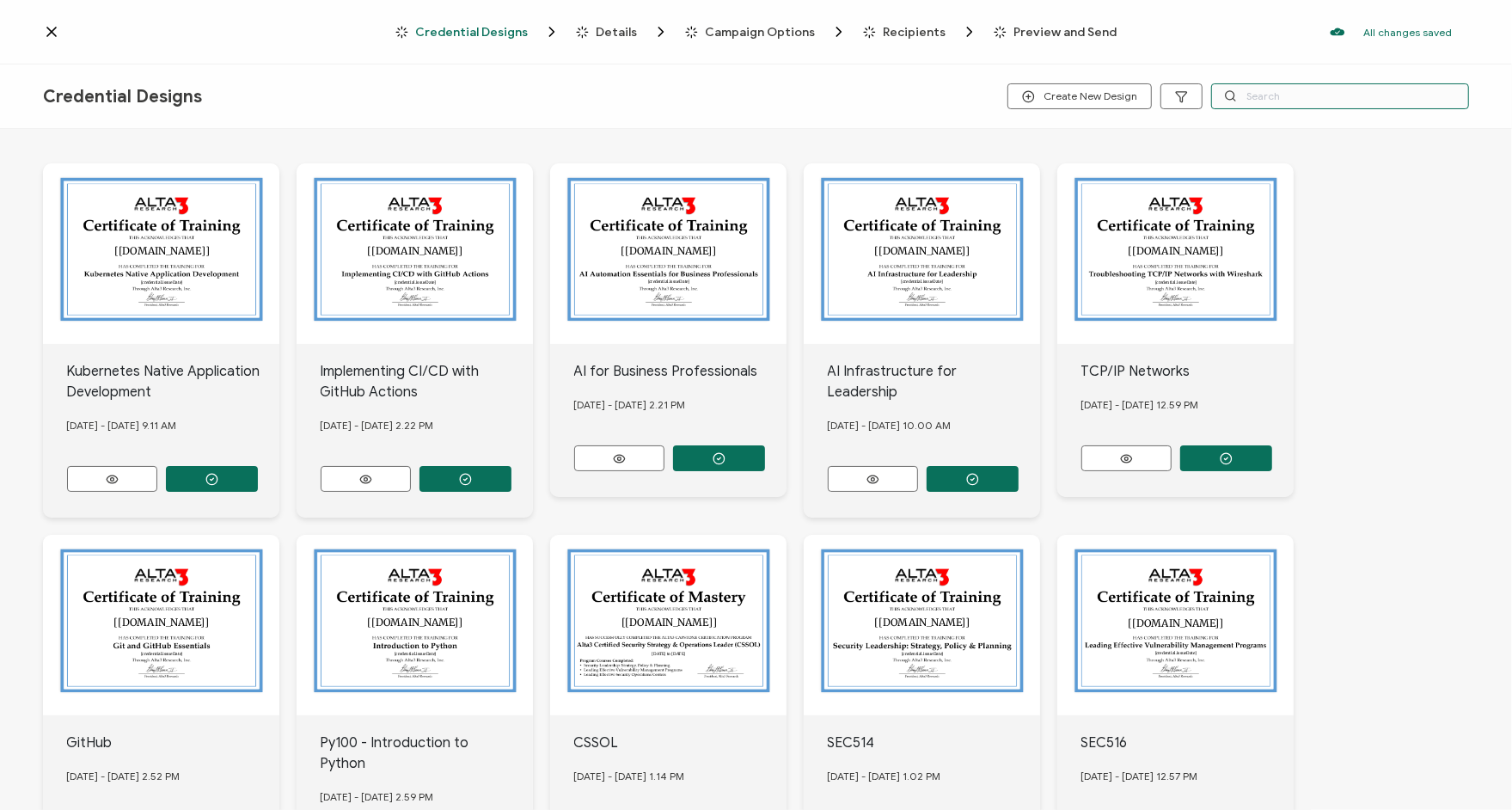
click at [1215, 84] on input "text" at bounding box center [1340, 96] width 257 height 26
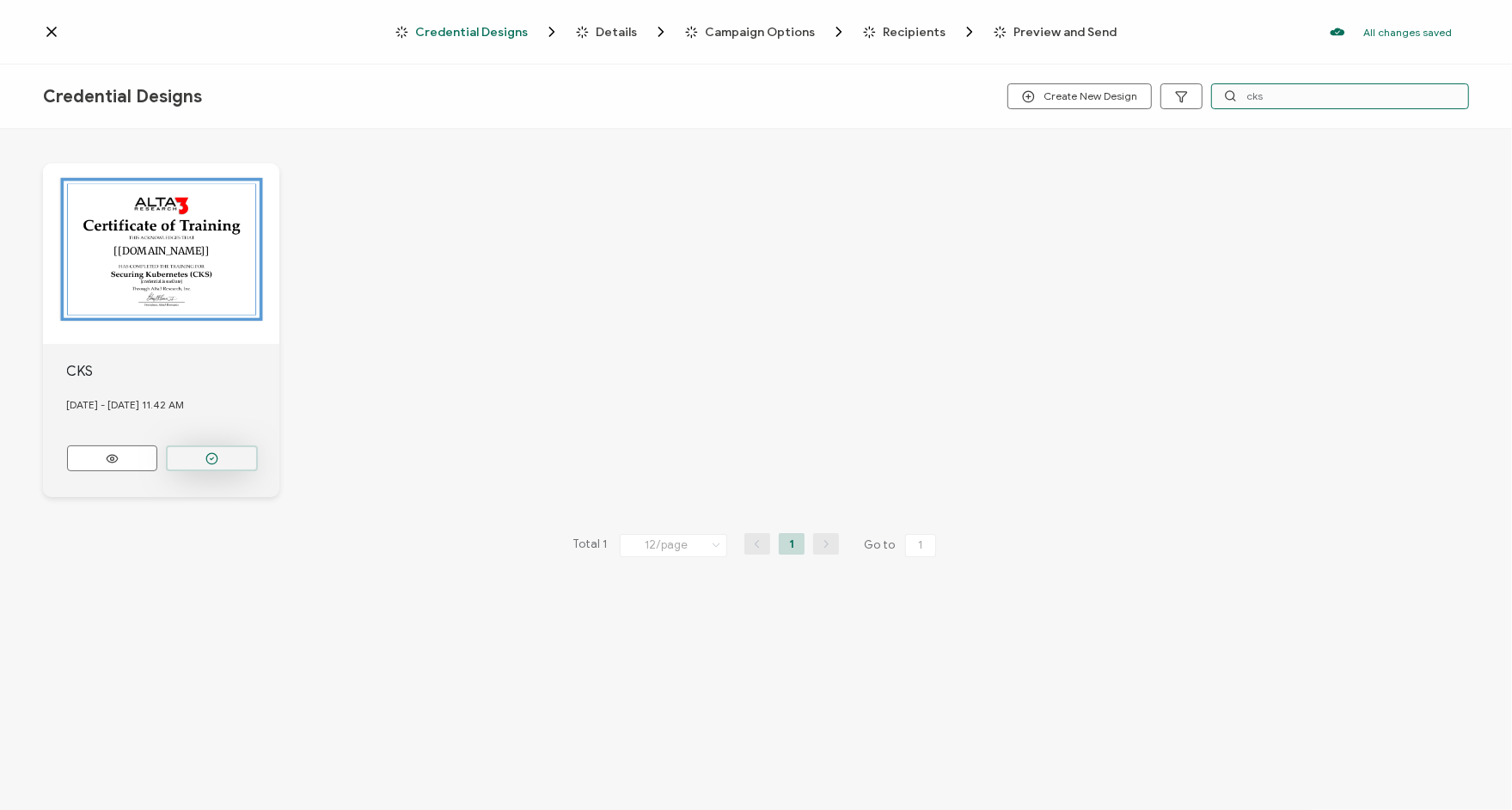
type input "cks"
click at [206, 446] on button "button" at bounding box center [212, 458] width 92 height 26
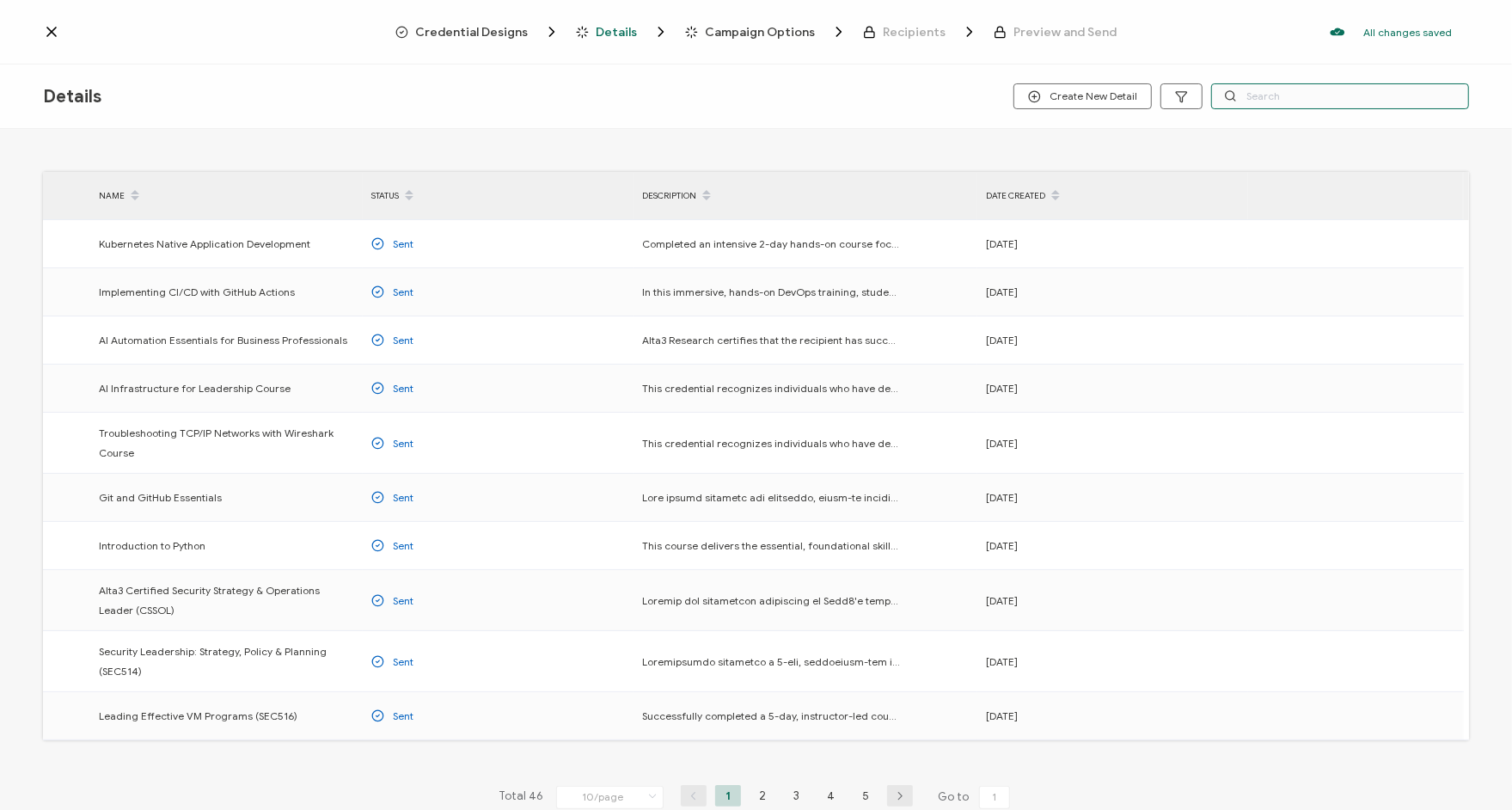
click at [1215, 83] on input "text" at bounding box center [1340, 96] width 257 height 26
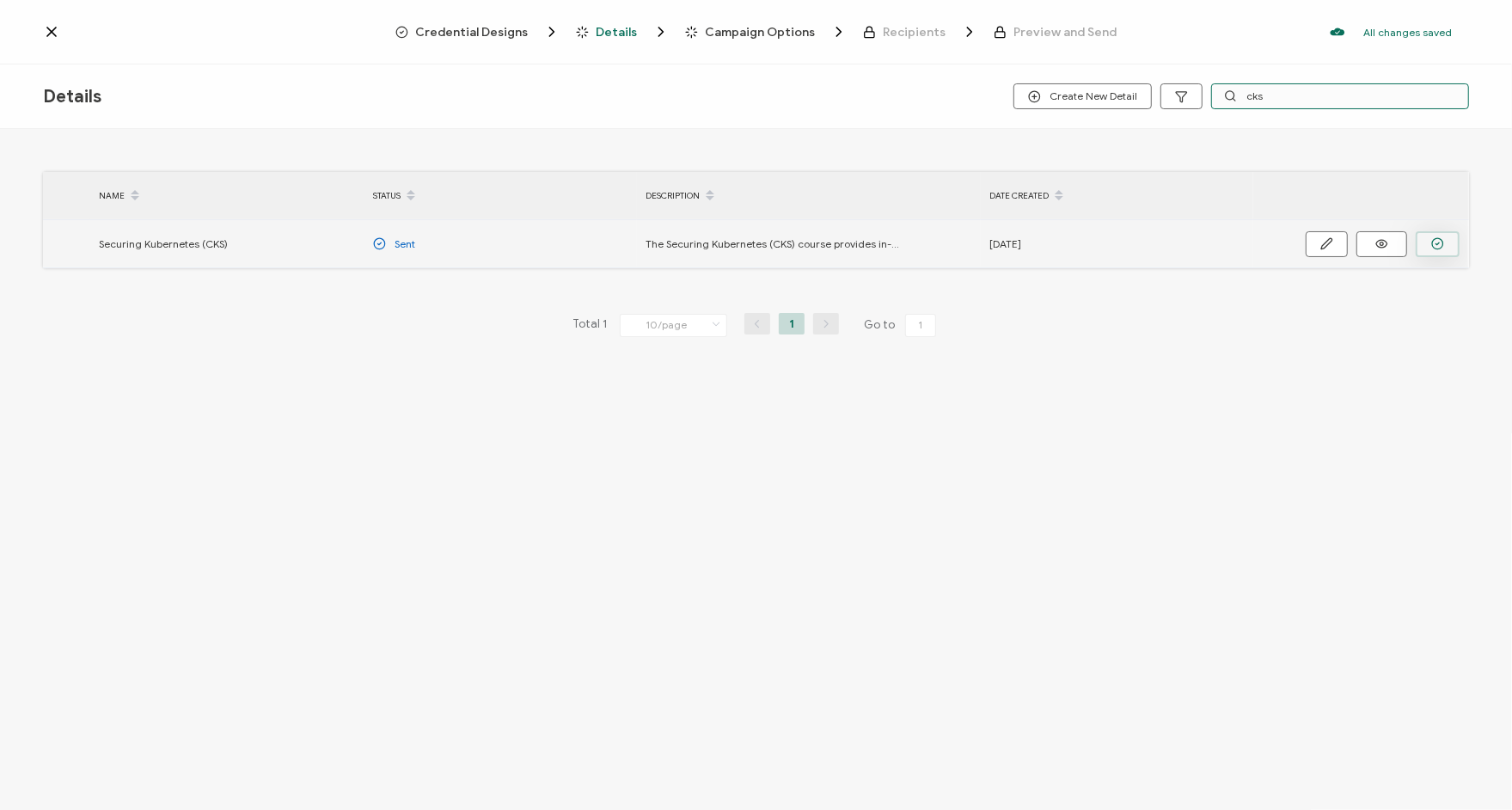
type input "cks"
click at [1215, 244] on circle "button" at bounding box center [1438, 244] width 11 height 11
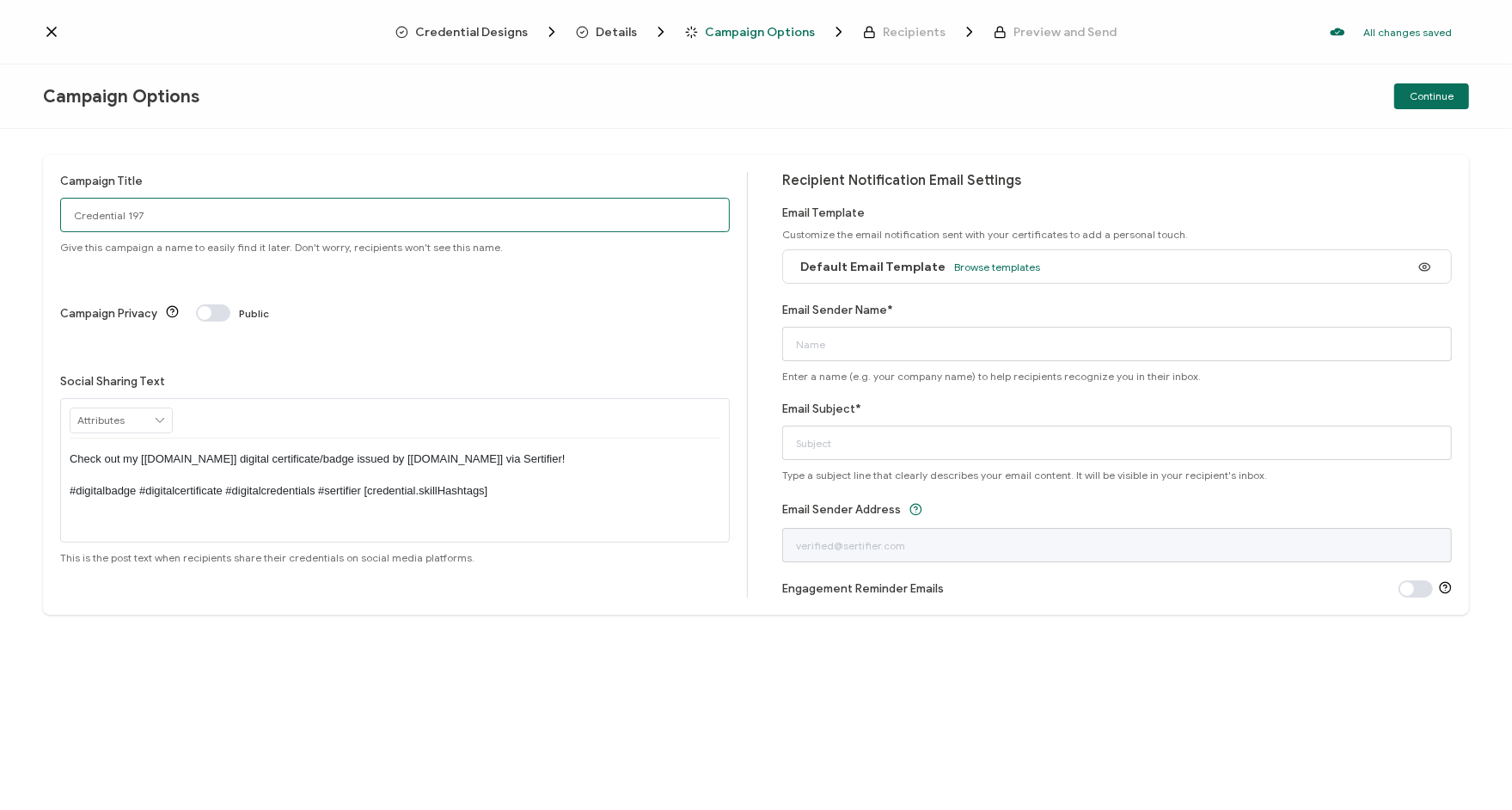
drag, startPoint x: 211, startPoint y: 219, endPoint x: 81, endPoint y: 212, distance: 130.2
click at [96, 217] on input "Credential 197" at bounding box center [395, 215] width 669 height 35
type input "C"
type input "[DATE] Public CKS"
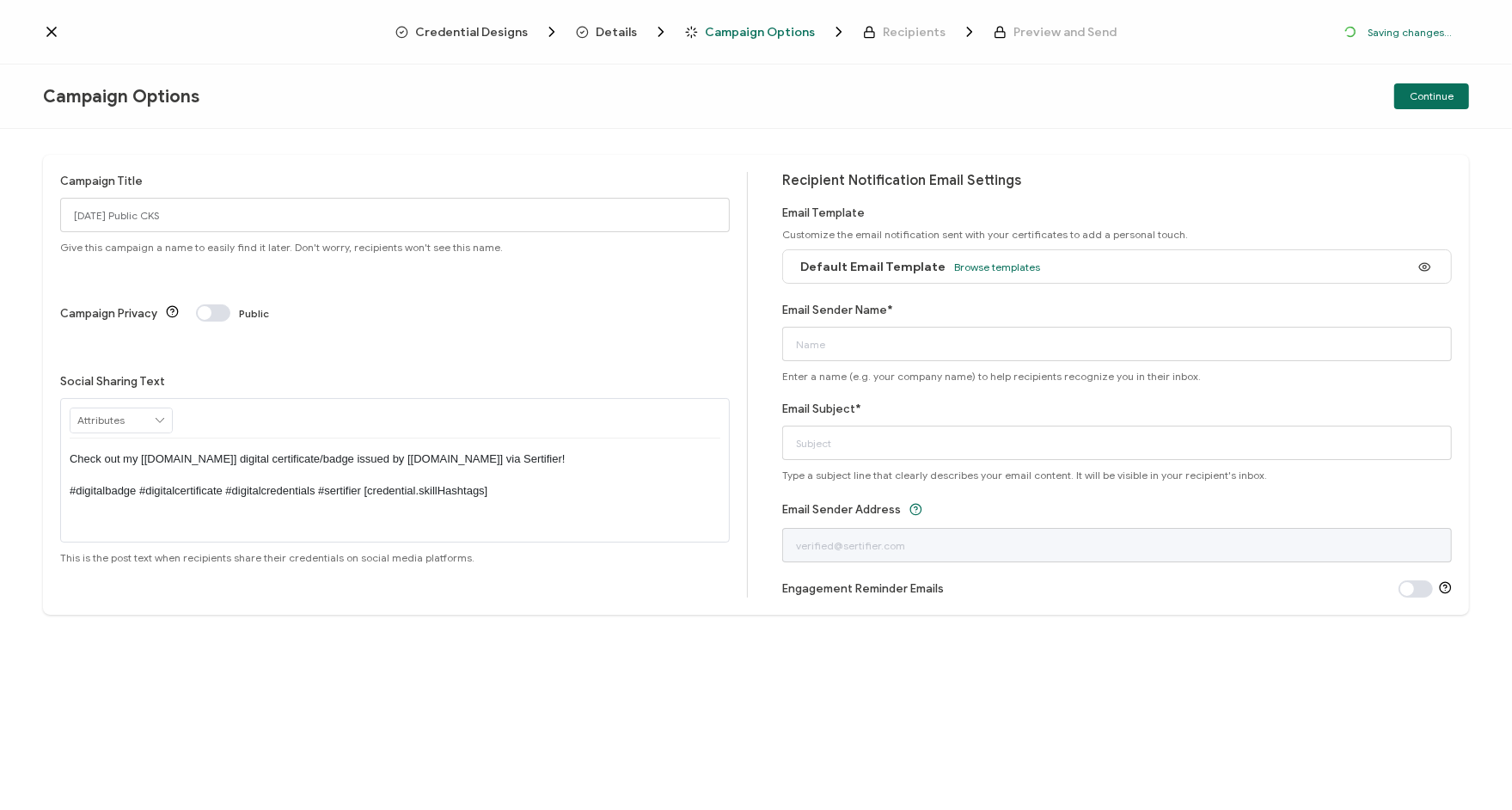
click at [967, 253] on div "Default Email Template Browse templates" at bounding box center [916, 266] width 249 height 39
click at [967, 264] on span "Browse templates" at bounding box center [997, 266] width 86 height 13
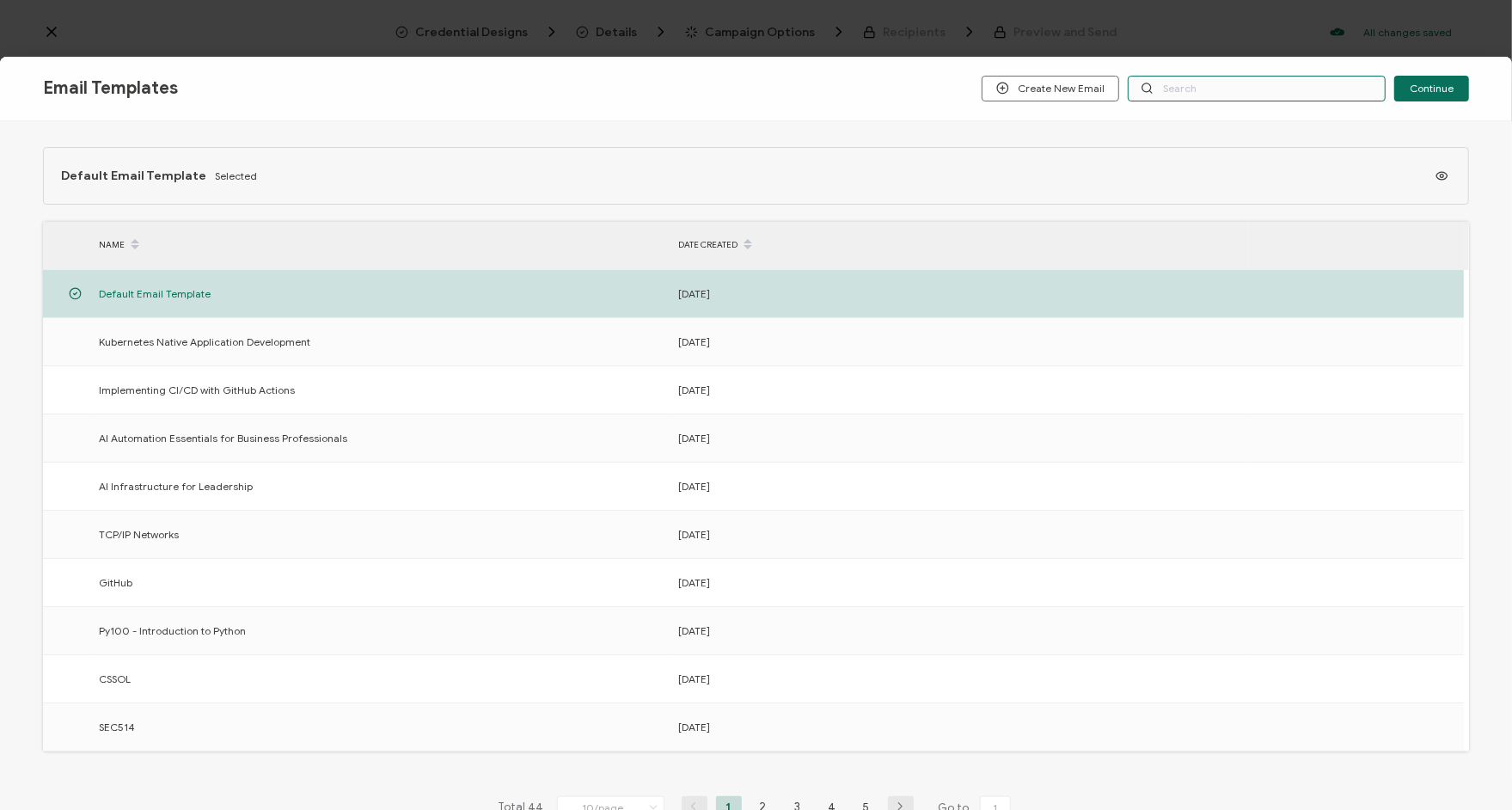
click at [1170, 95] on input "text" at bounding box center [1257, 88] width 257 height 26
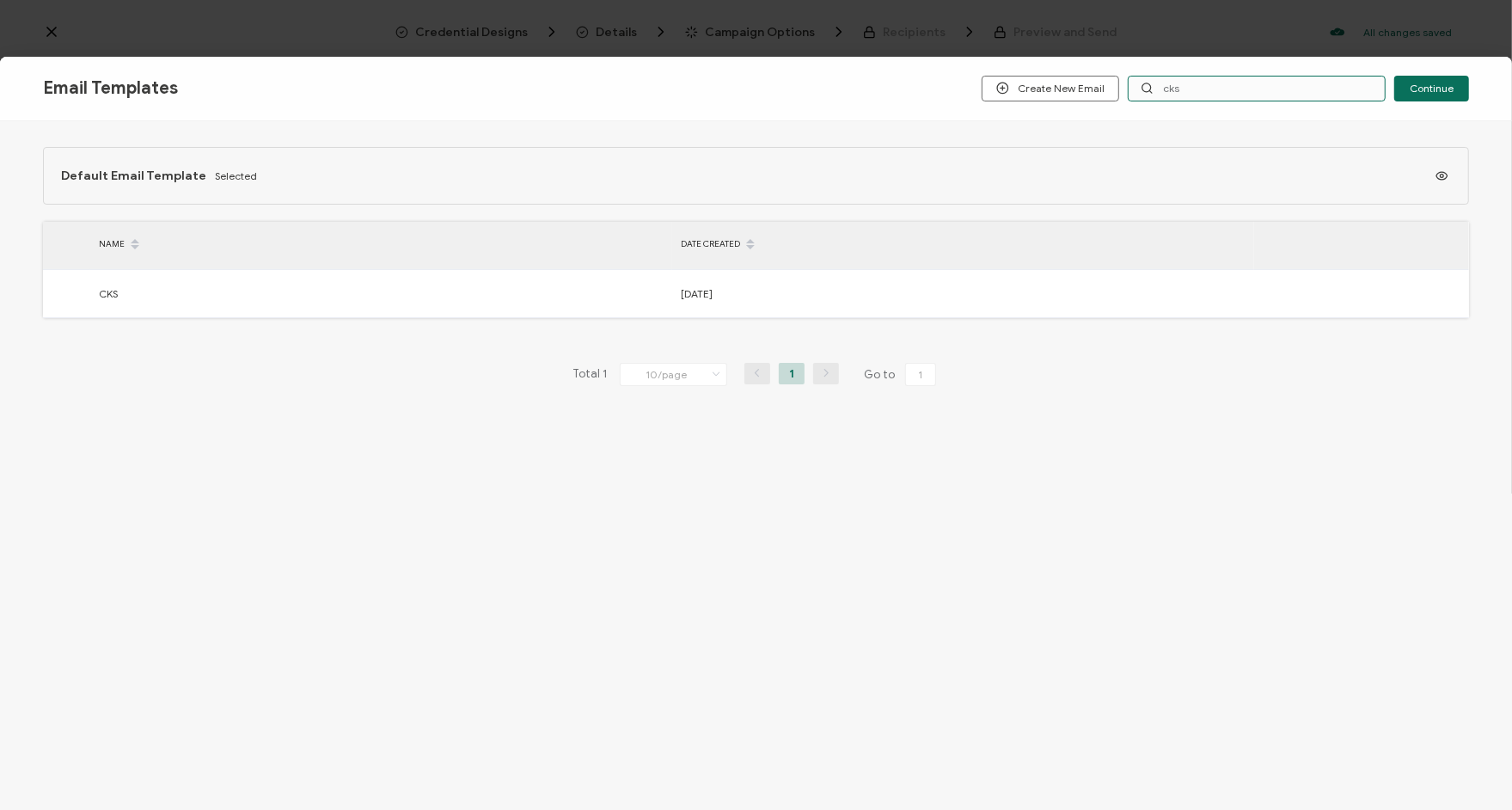
type input "cks"
click at [0, 0] on button "button" at bounding box center [0, 0] width 0 height 0
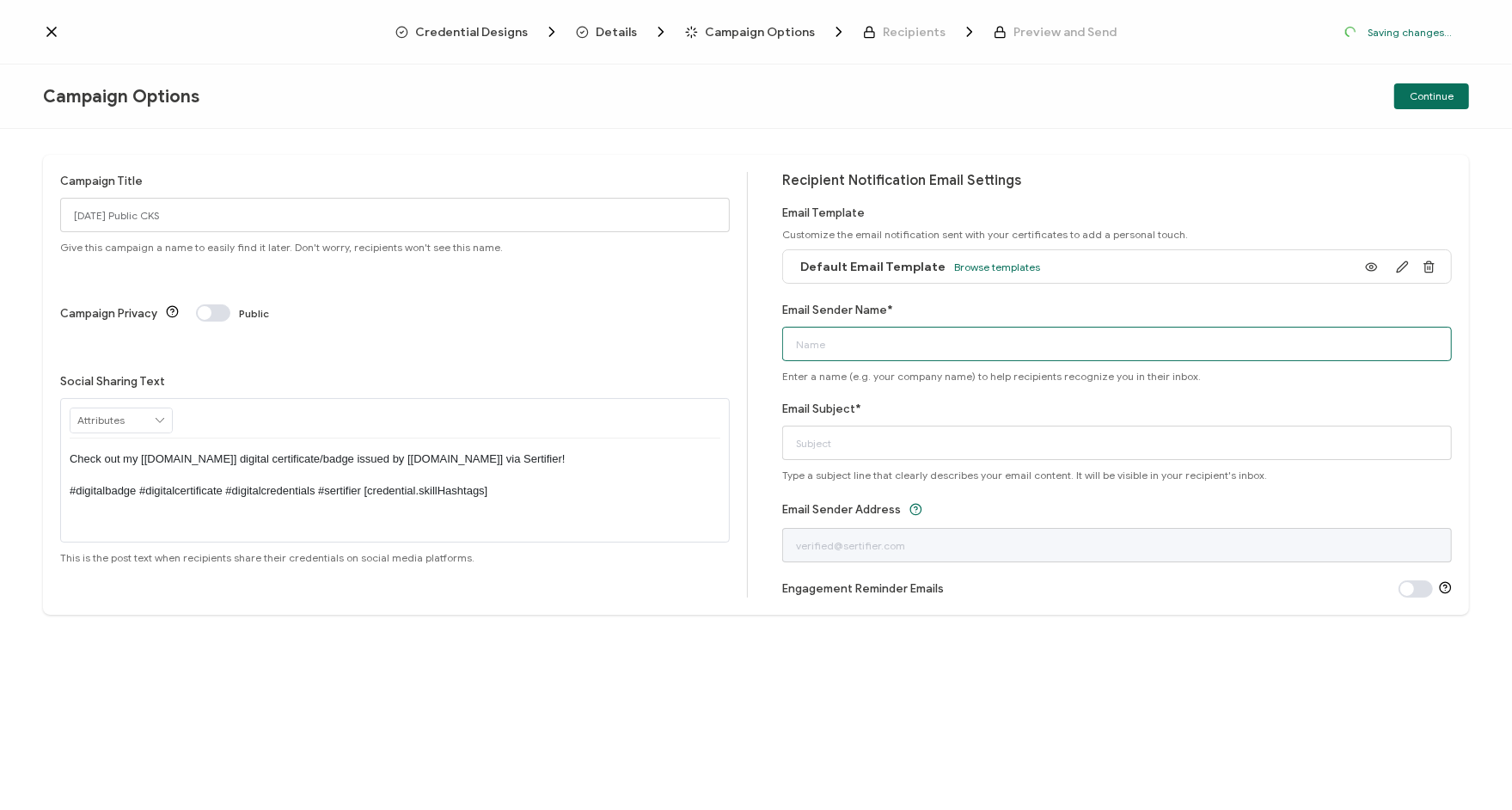
click at [931, 336] on input "Email Sender Name*" at bounding box center [1117, 344] width 669 height 35
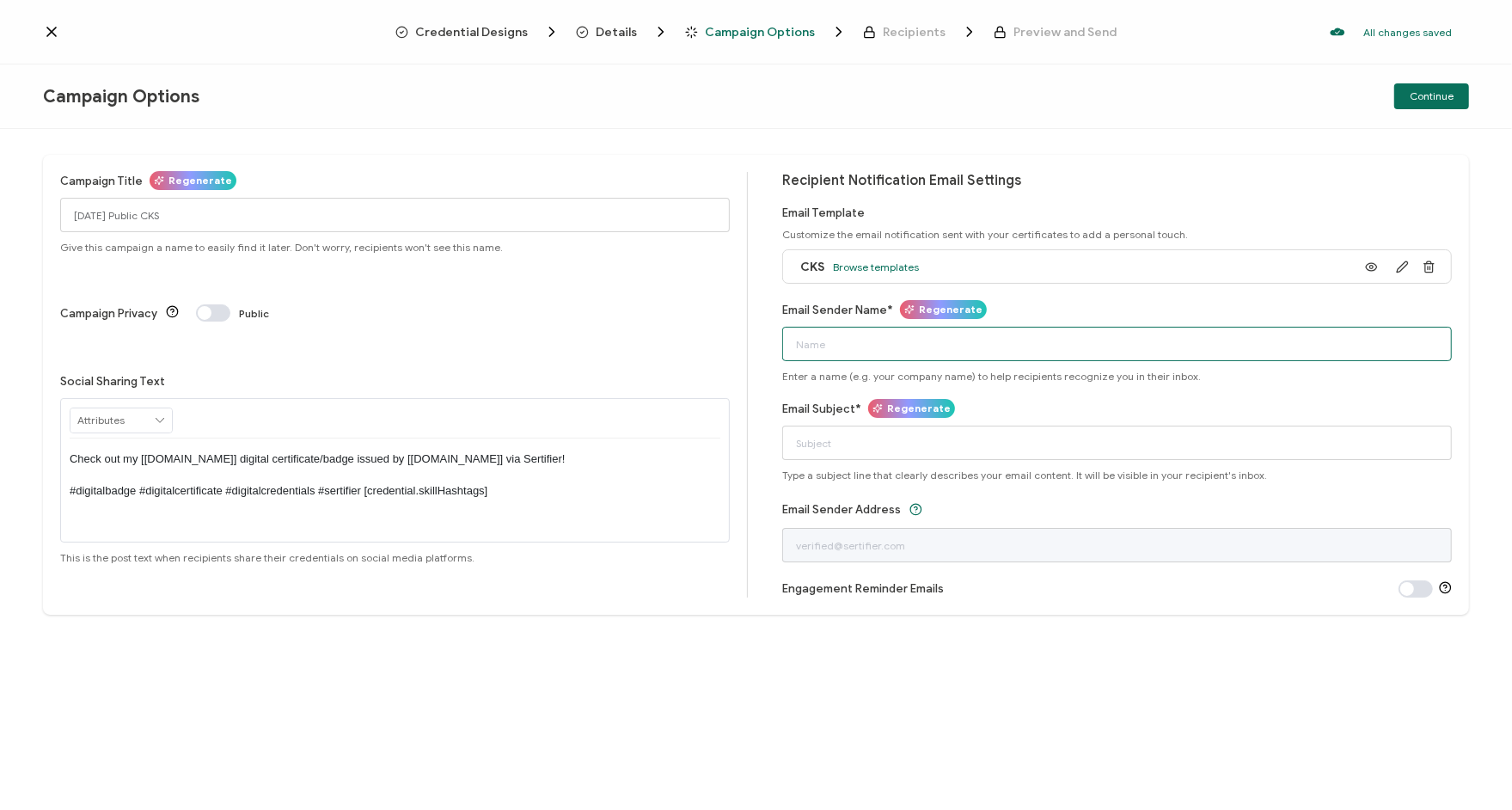
click at [848, 340] on input "Email Sender Name*" at bounding box center [1117, 344] width 669 height 35
type input "Alta3 Research"
type input "Your CKS Course Certificate"
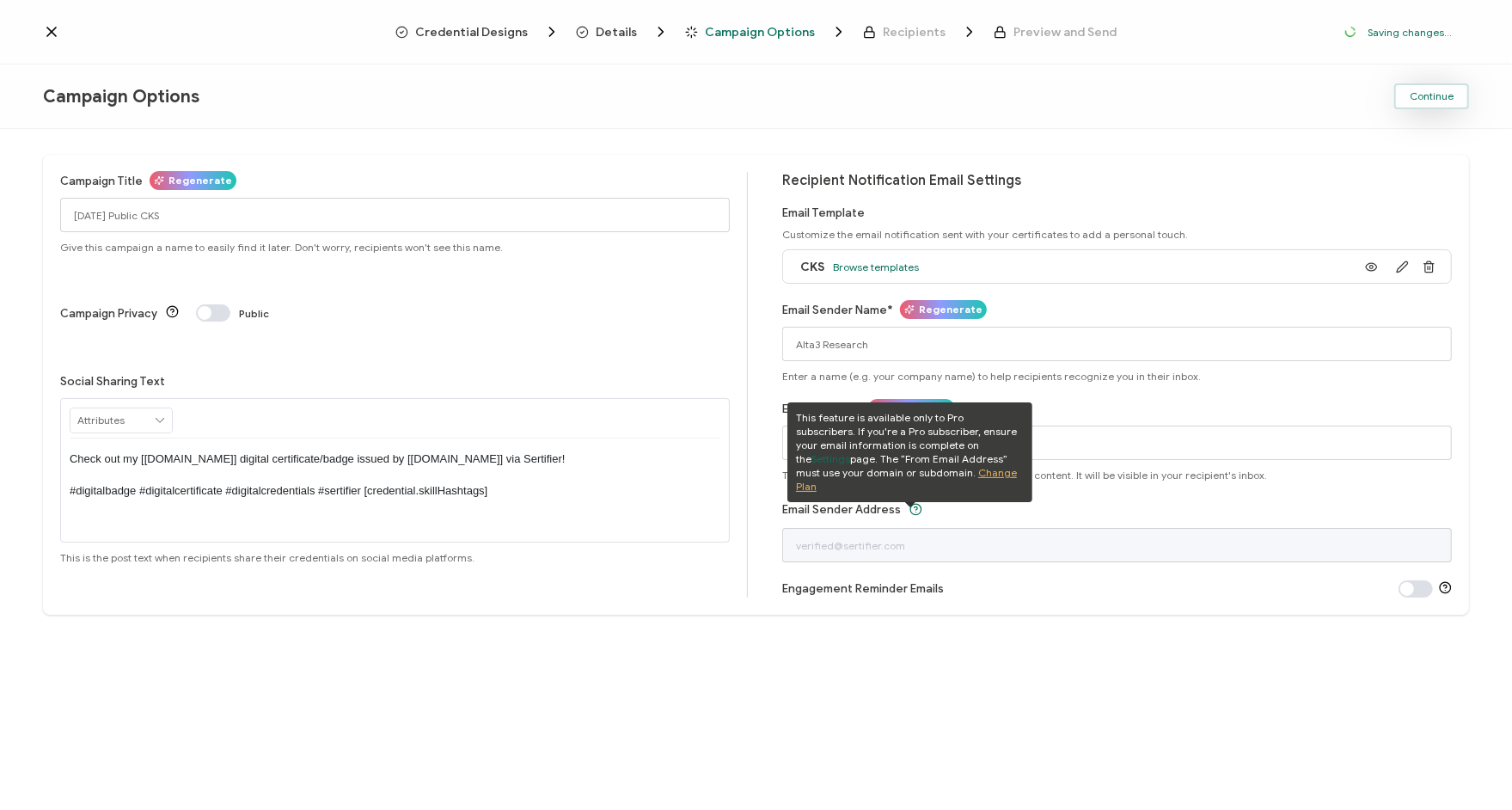
click at [1215, 100] on span "Continue" at bounding box center [1432, 96] width 44 height 10
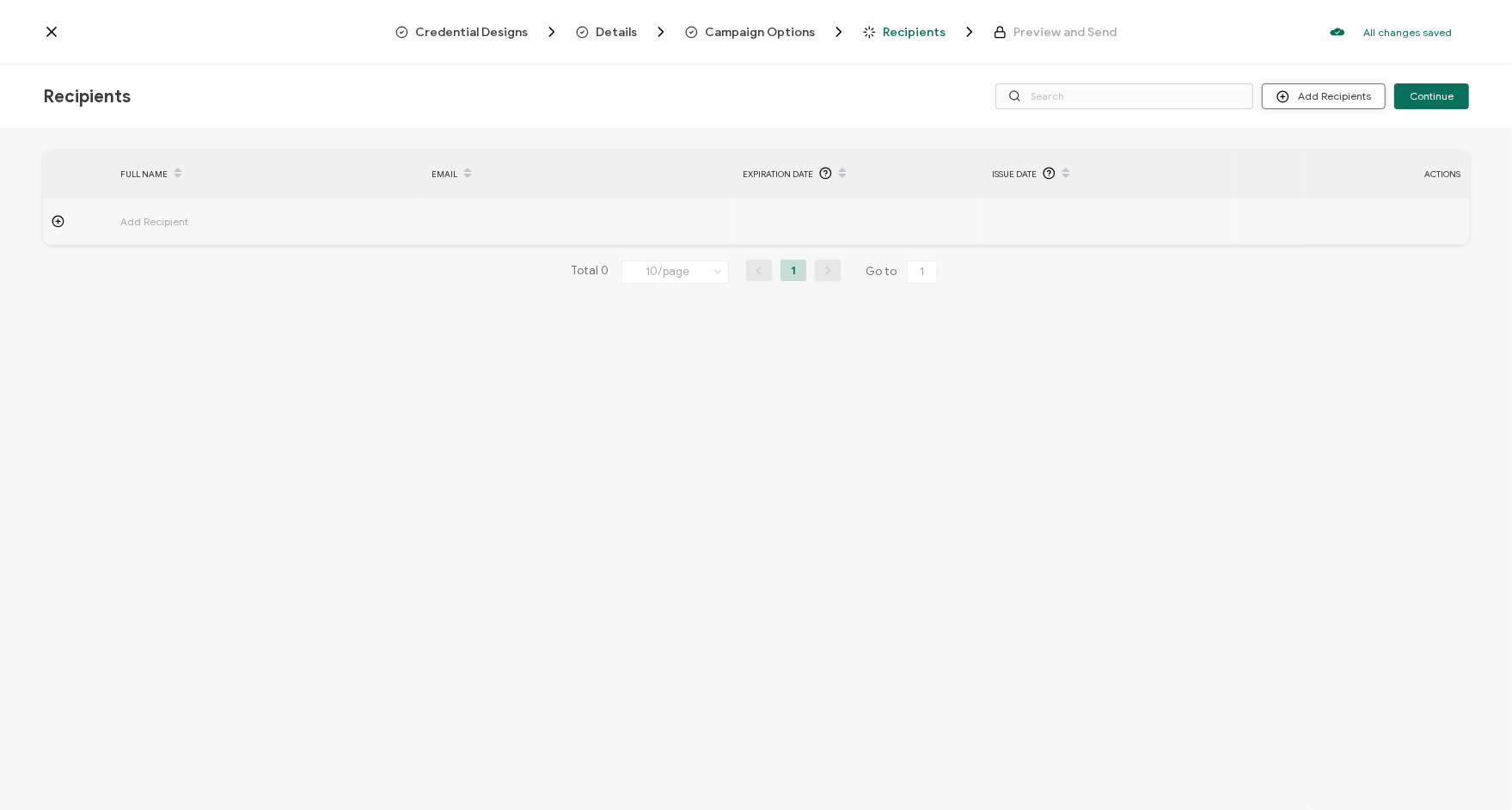
click at [1215, 101] on button "Add Recipients" at bounding box center [1324, 96] width 124 height 26
click at [1215, 141] on span at bounding box center [1294, 143] width 22 height 14
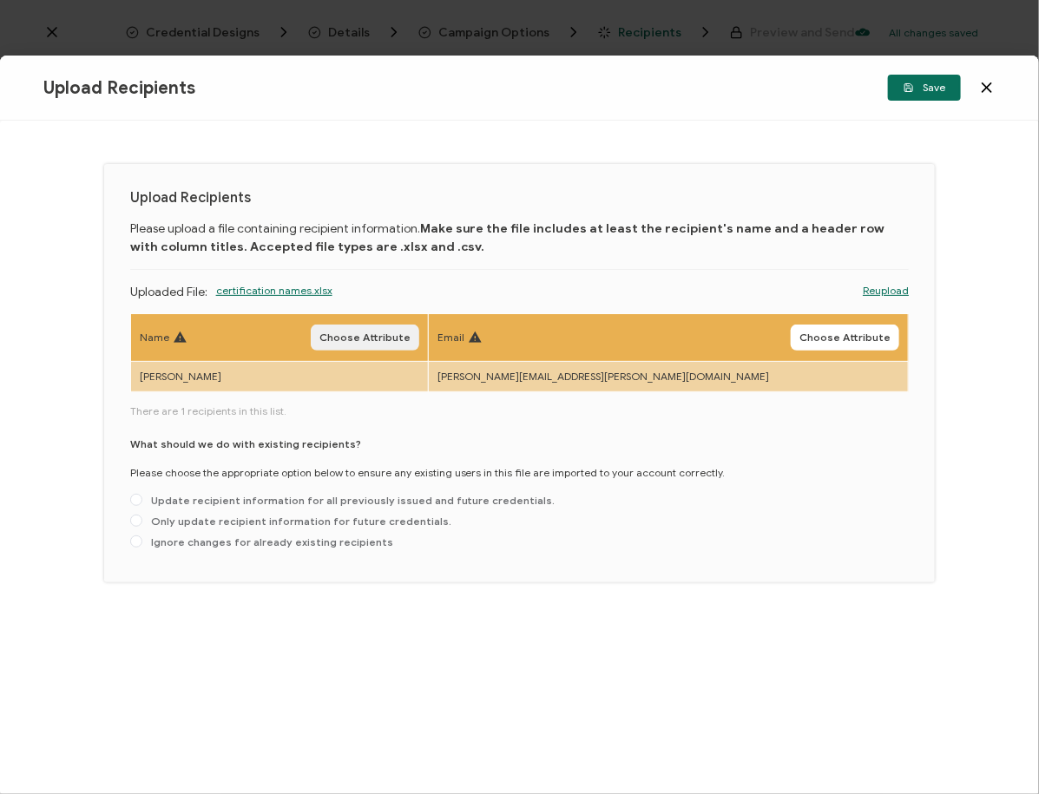
click at [411, 339] on span "Choose Attribute" at bounding box center [365, 338] width 91 height 10
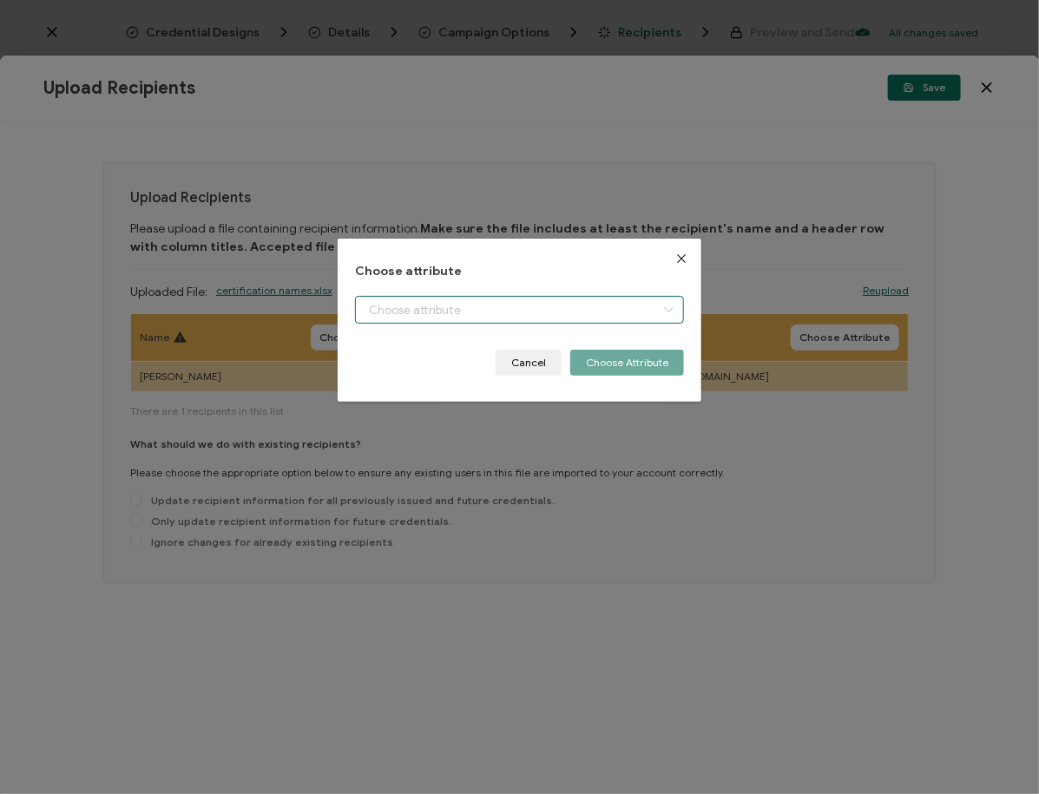
click at [414, 320] on input "dialog" at bounding box center [519, 310] width 329 height 28
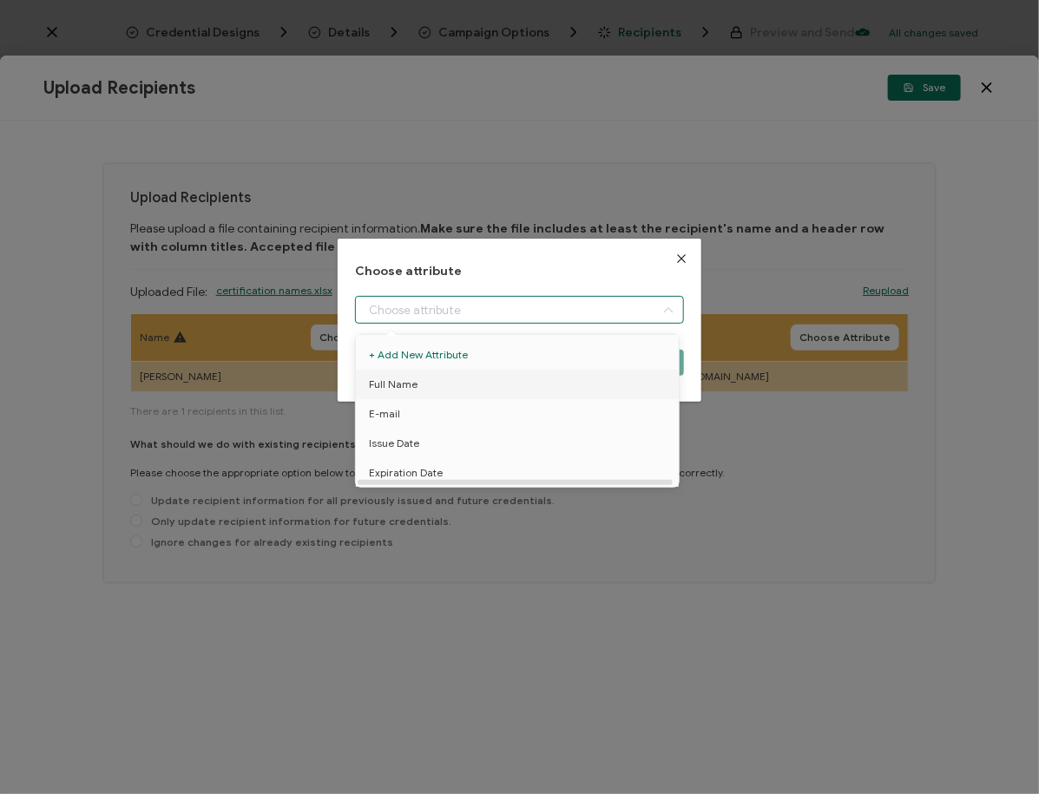
click at [412, 381] on span "Full Name" at bounding box center [393, 385] width 49 height 30
type input "Full Name"
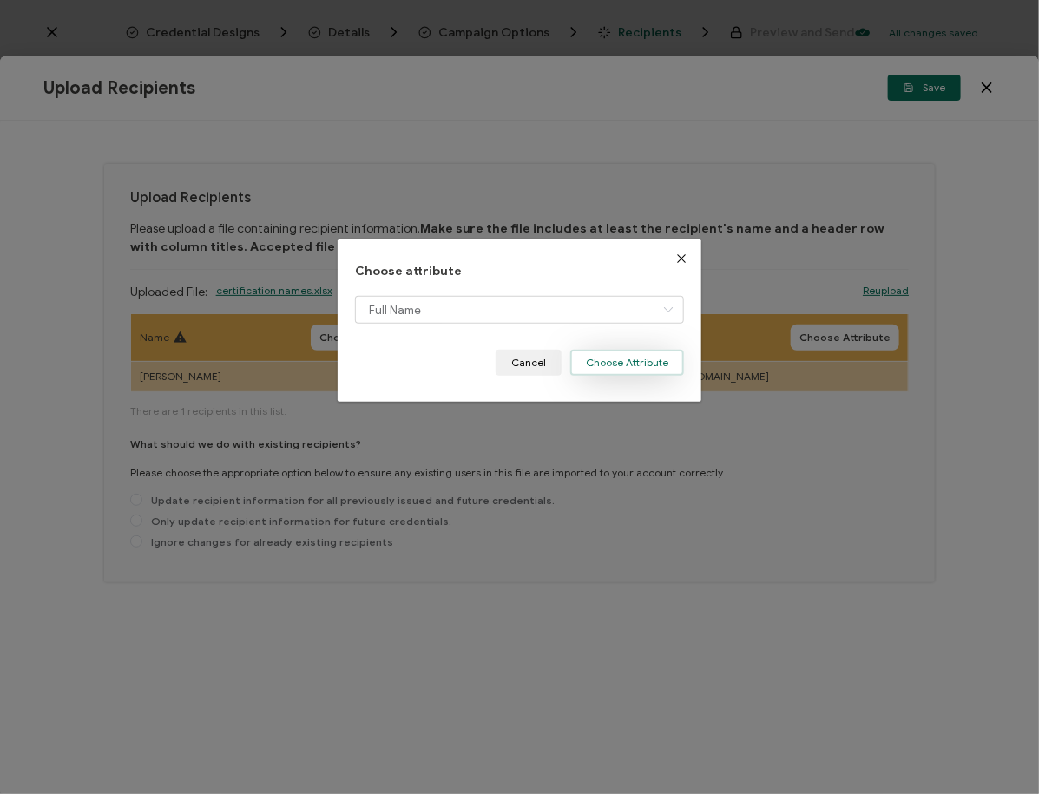
click at [657, 361] on button "Choose Attribute" at bounding box center [627, 363] width 114 height 26
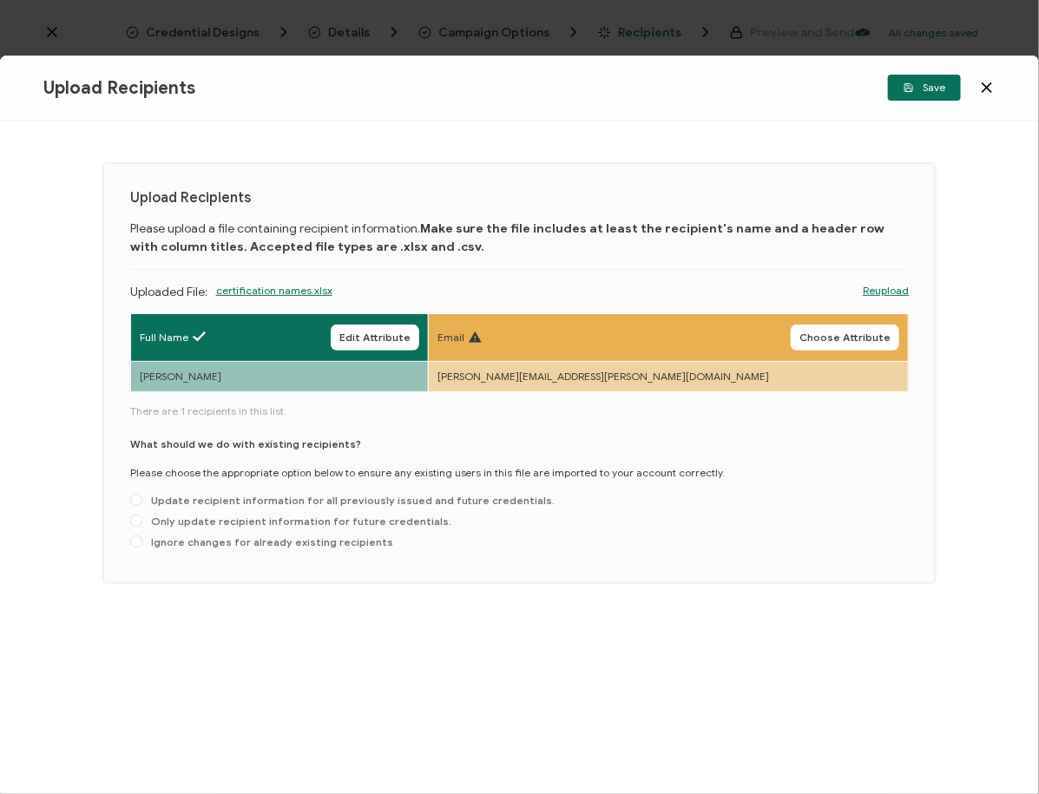
click at [878, 333] on span "Choose Attribute" at bounding box center [845, 338] width 91 height 10
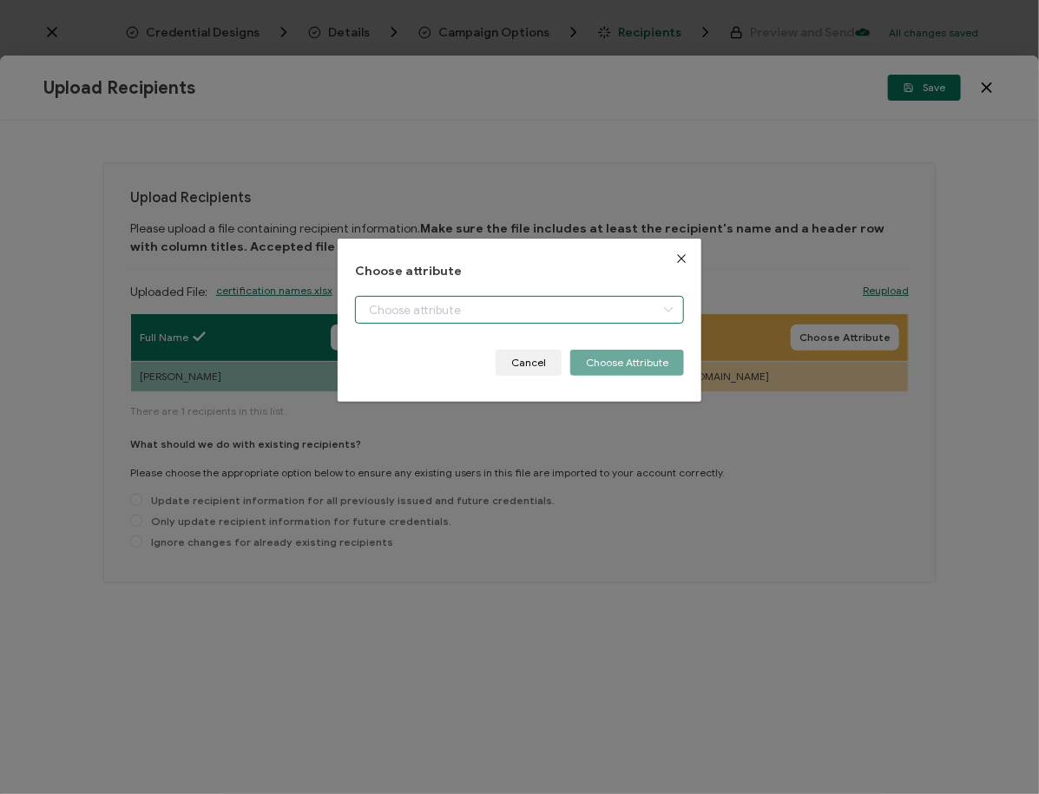
click at [566, 307] on input "dialog" at bounding box center [519, 310] width 329 height 28
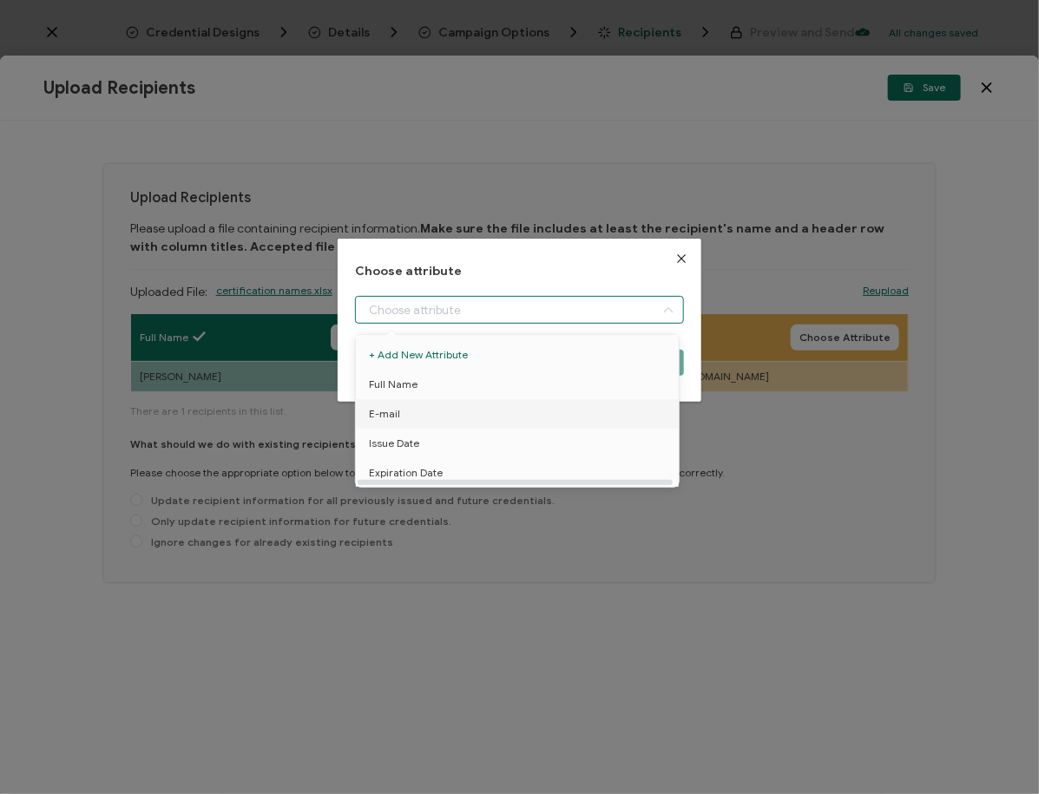
click at [431, 412] on li "E-mail" at bounding box center [521, 414] width 338 height 30
type input "E-mail"
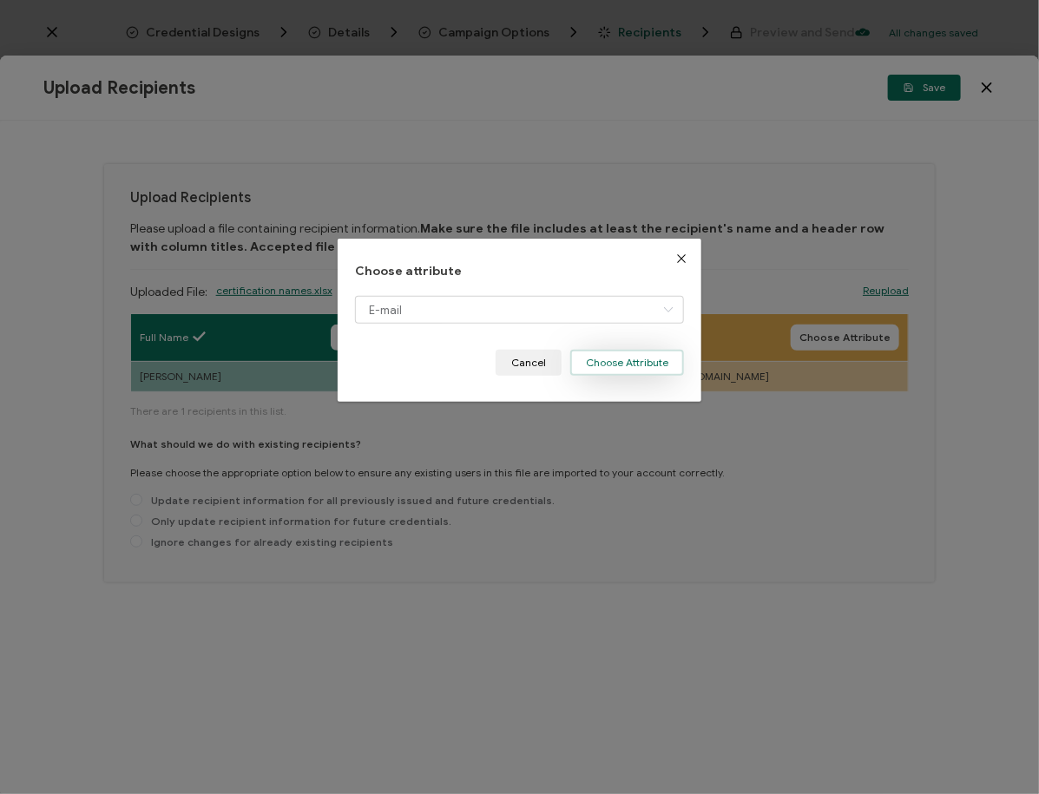
click at [611, 364] on button "Choose Attribute" at bounding box center [627, 363] width 114 height 26
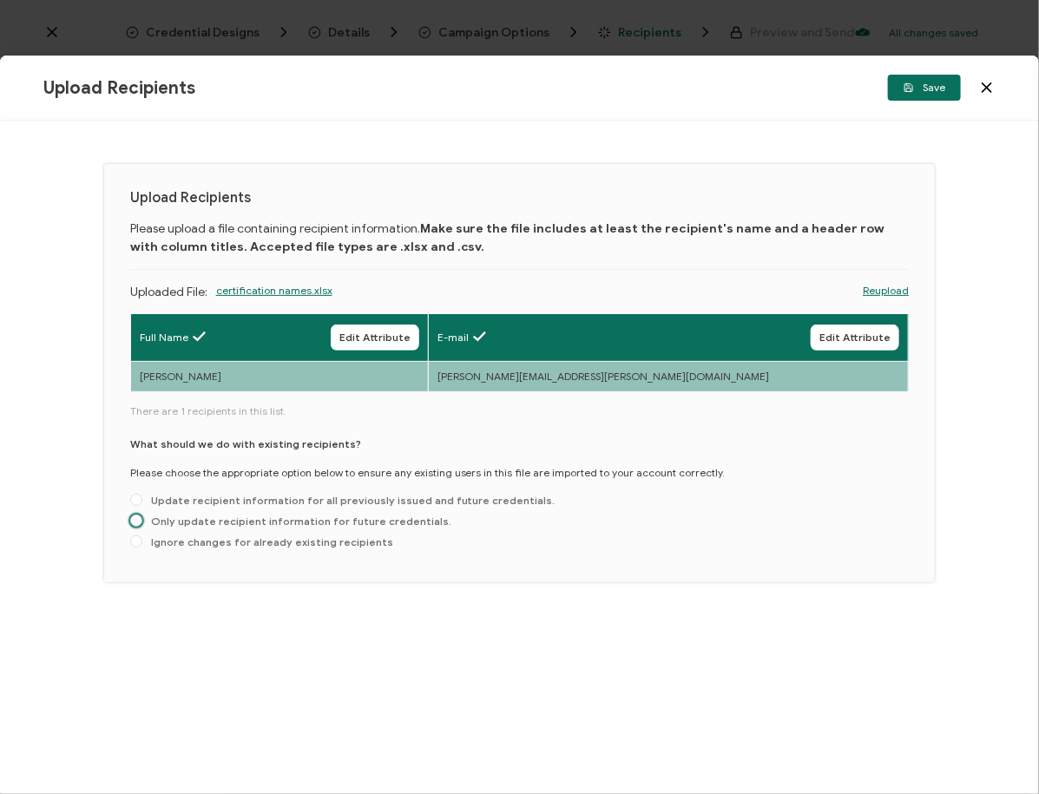
click at [271, 520] on span "Only update recipient information for future credentials." at bounding box center [296, 521] width 309 height 13
click at [142, 520] on input "Only update recipient information for future credentials." at bounding box center [136, 522] width 12 height 14
radio input "true"
click at [926, 89] on span "Save" at bounding box center [925, 87] width 42 height 10
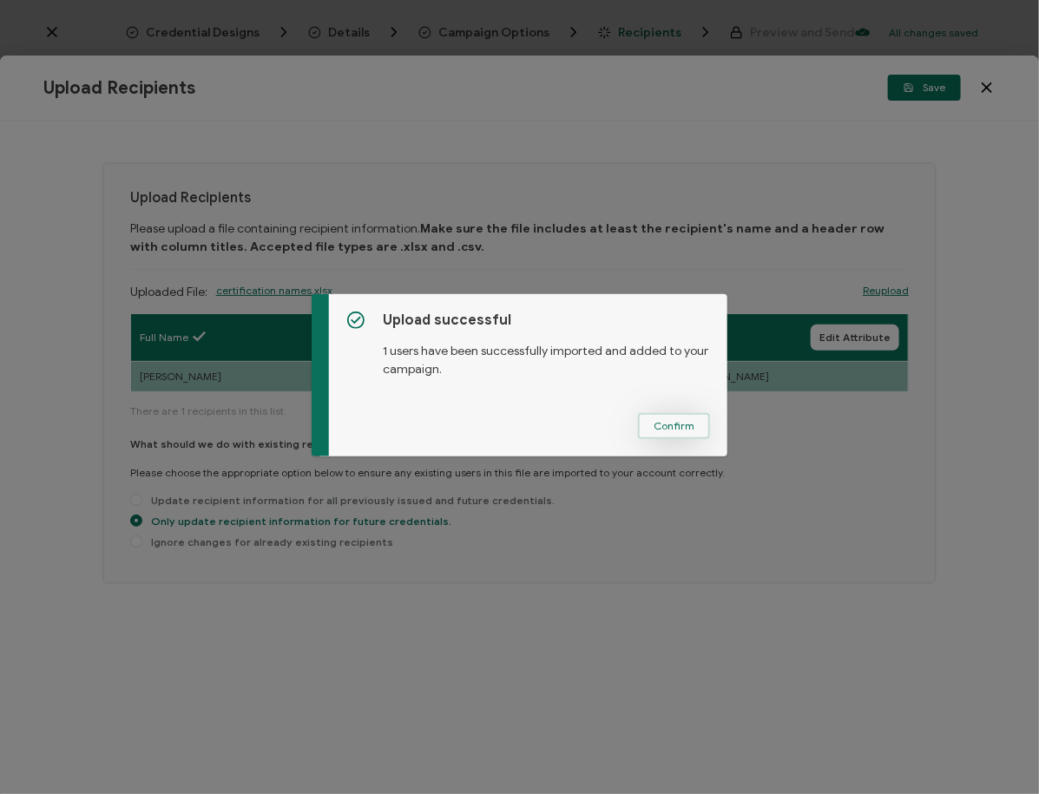
click at [676, 429] on span "Confirm" at bounding box center [674, 426] width 41 height 10
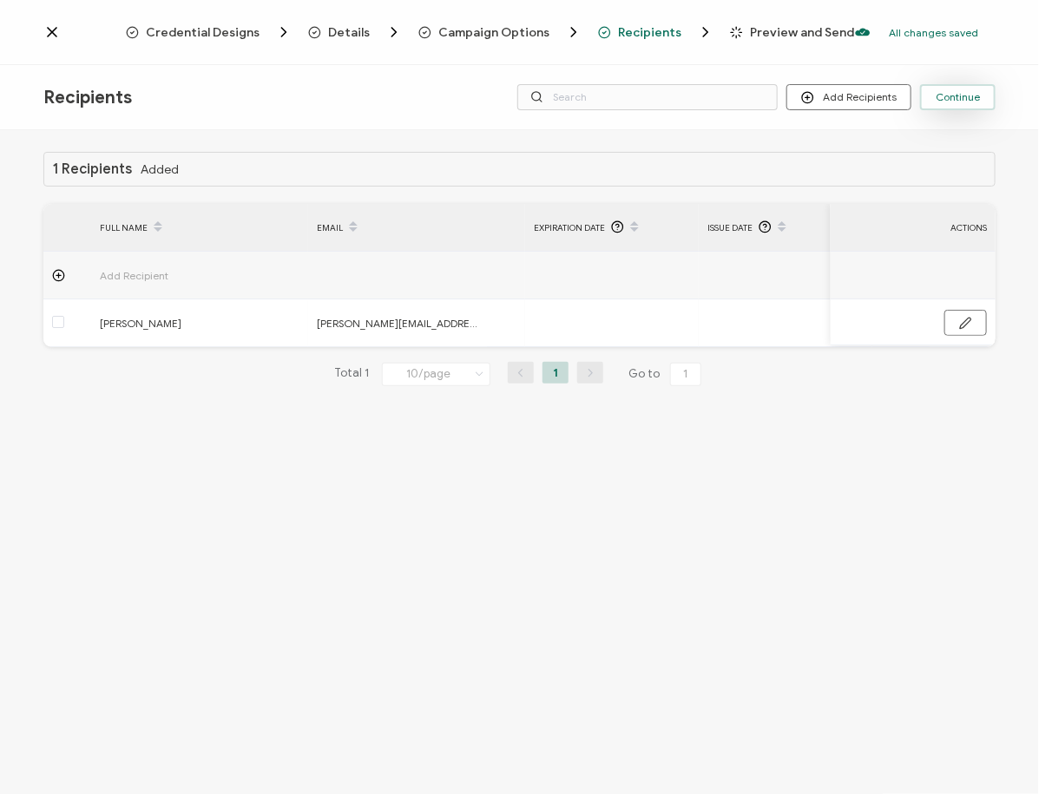
click at [973, 95] on span "Continue" at bounding box center [958, 97] width 44 height 10
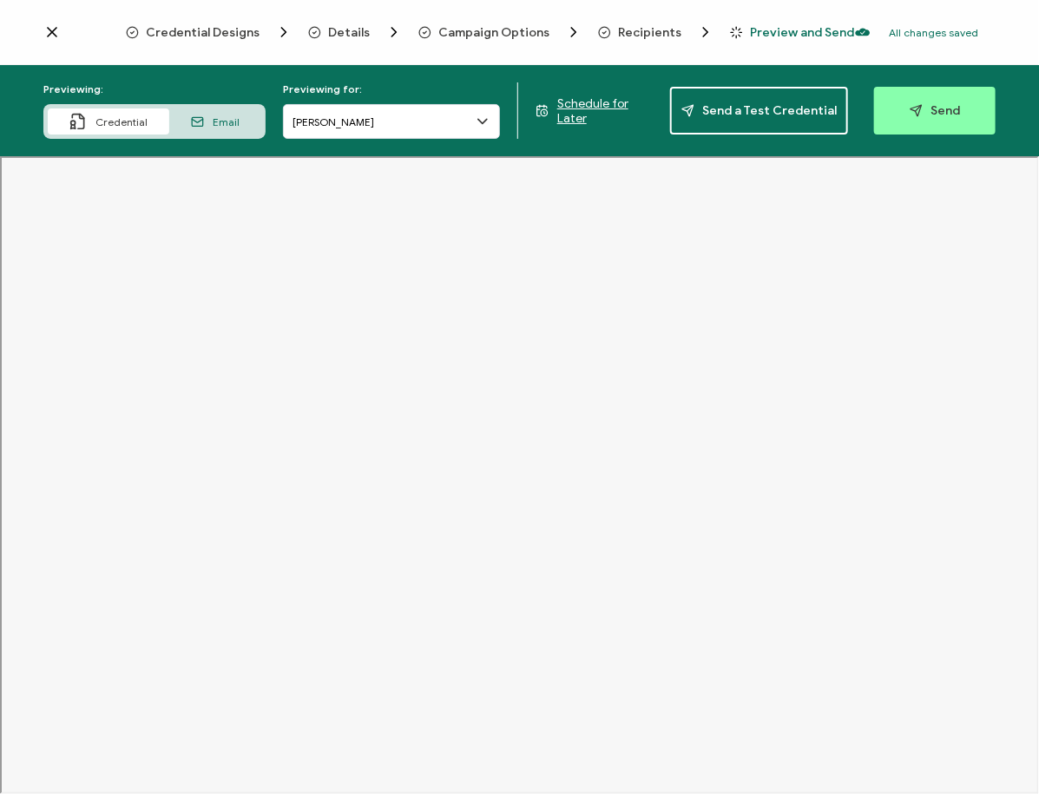
click at [627, 109] on span "Schedule for Later" at bounding box center [605, 111] width 96 height 30
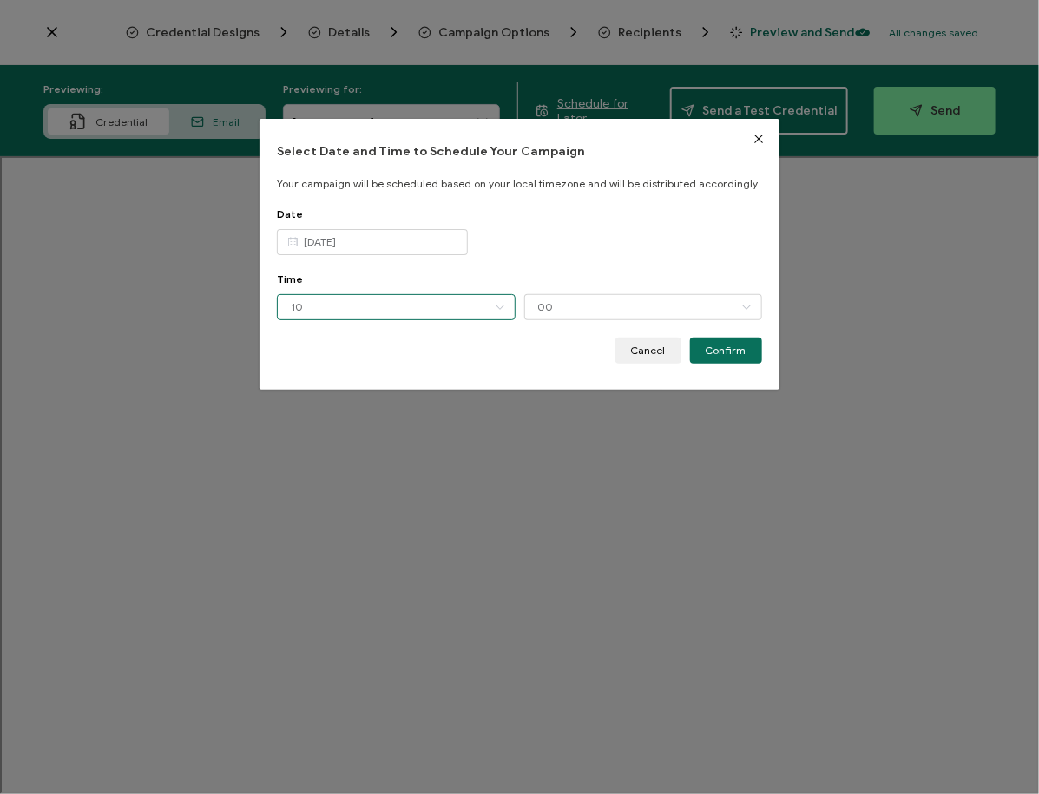
click at [375, 307] on input "10" at bounding box center [396, 307] width 238 height 26
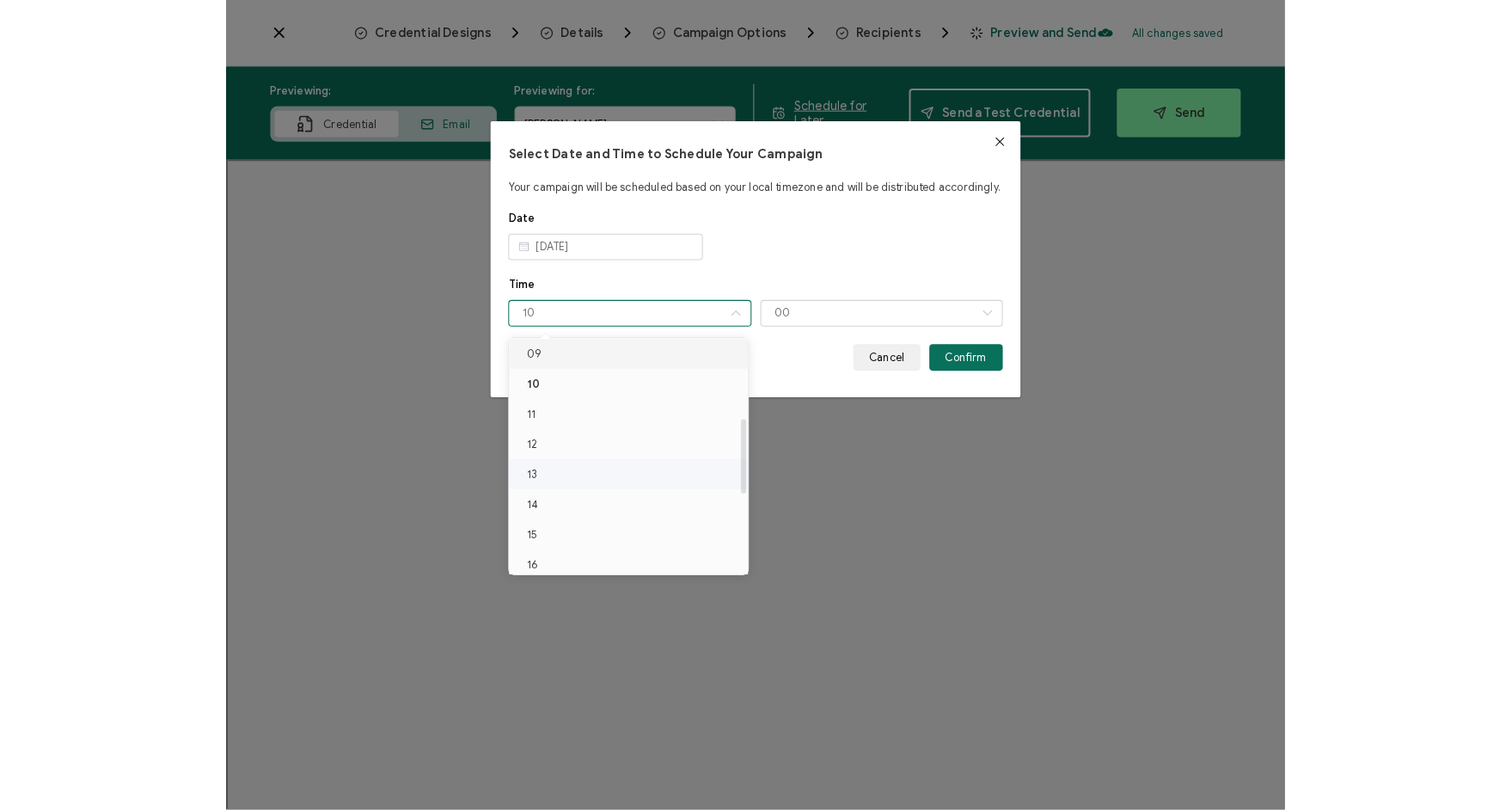
scroll to position [271, 0]
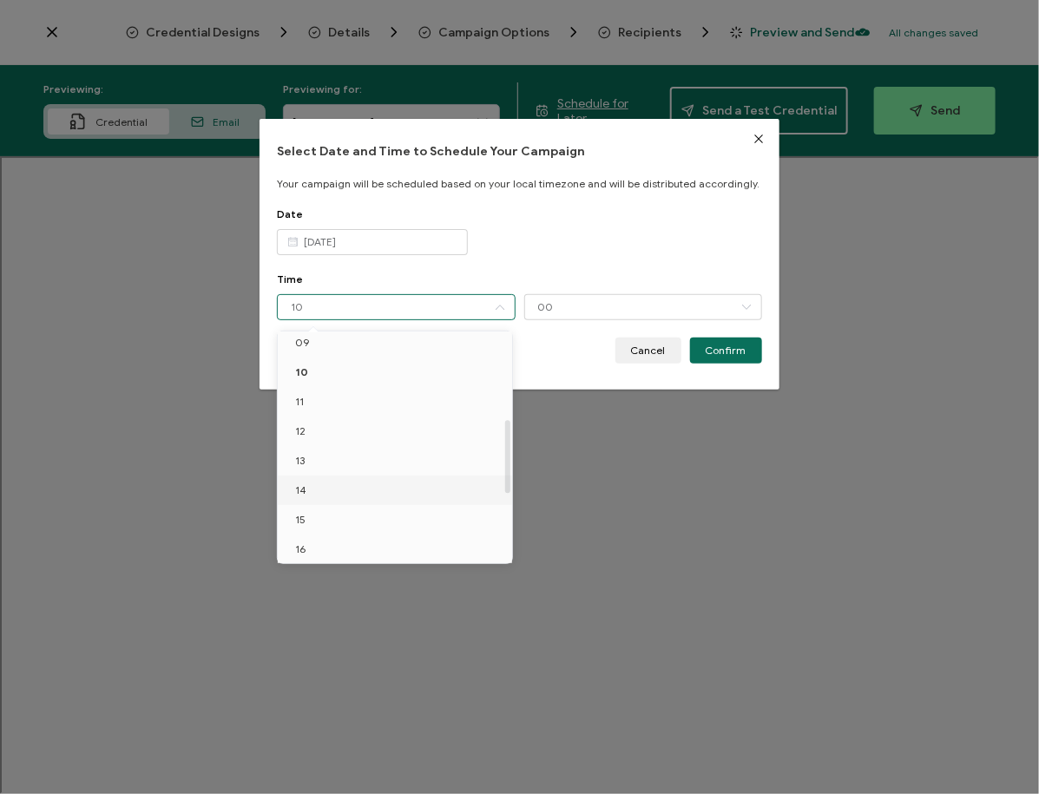
click at [314, 484] on li "14" at bounding box center [398, 491] width 241 height 30
type input "14"
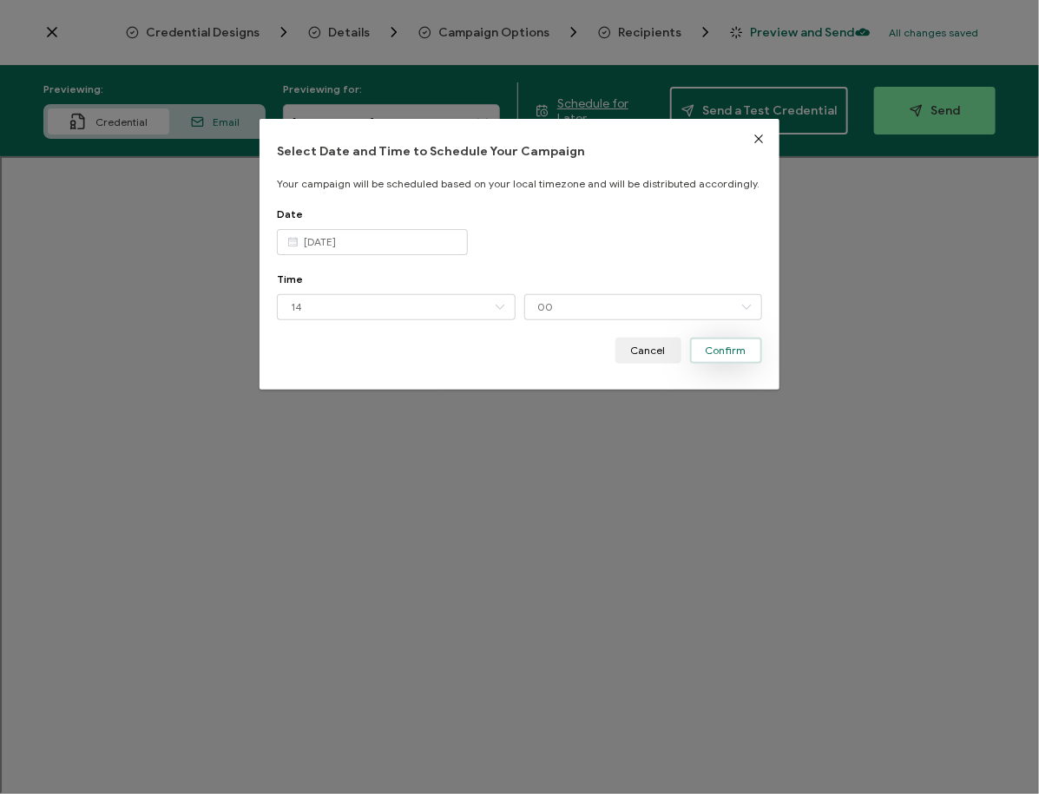
click at [717, 347] on span "Confirm" at bounding box center [726, 351] width 41 height 10
